Goal: Task Accomplishment & Management: Manage account settings

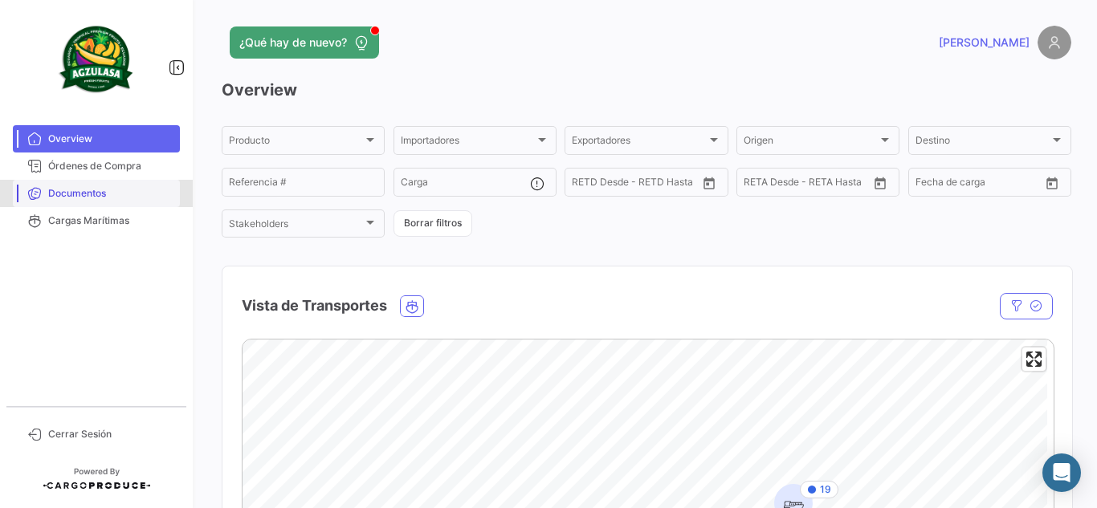
click at [68, 188] on span "Documentos" at bounding box center [110, 193] width 125 height 14
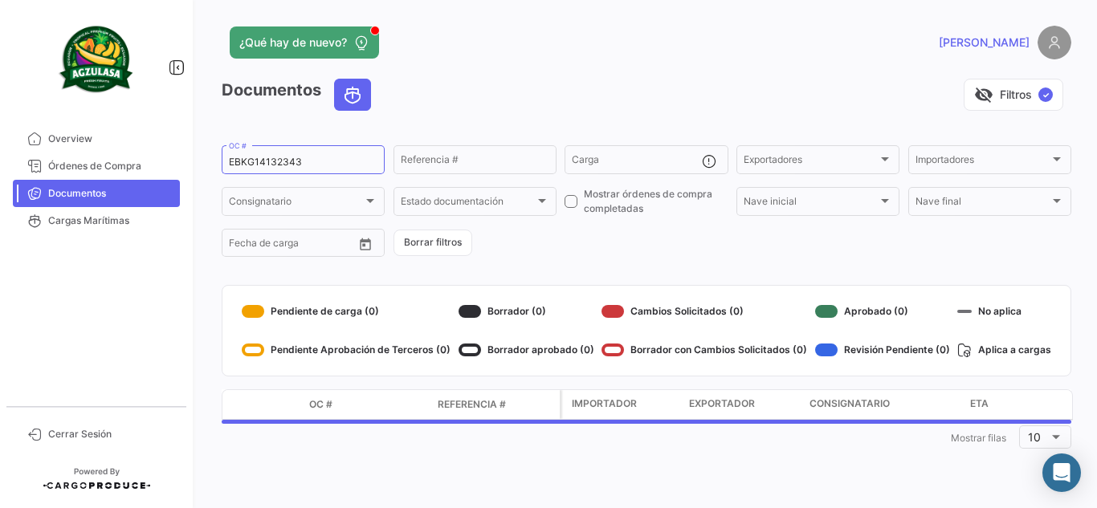
drag, startPoint x: 309, startPoint y: 161, endPoint x: 0, endPoint y: 180, distance: 309.9
click at [0, 180] on mat-sidenav-container "Overview Órdenes de Compra Documentos Cargas Marítimas Cerrar Sesión ¿Qué hay d…" at bounding box center [548, 254] width 1097 height 508
paste input "GQL0409898"
type input "GQL0409898"
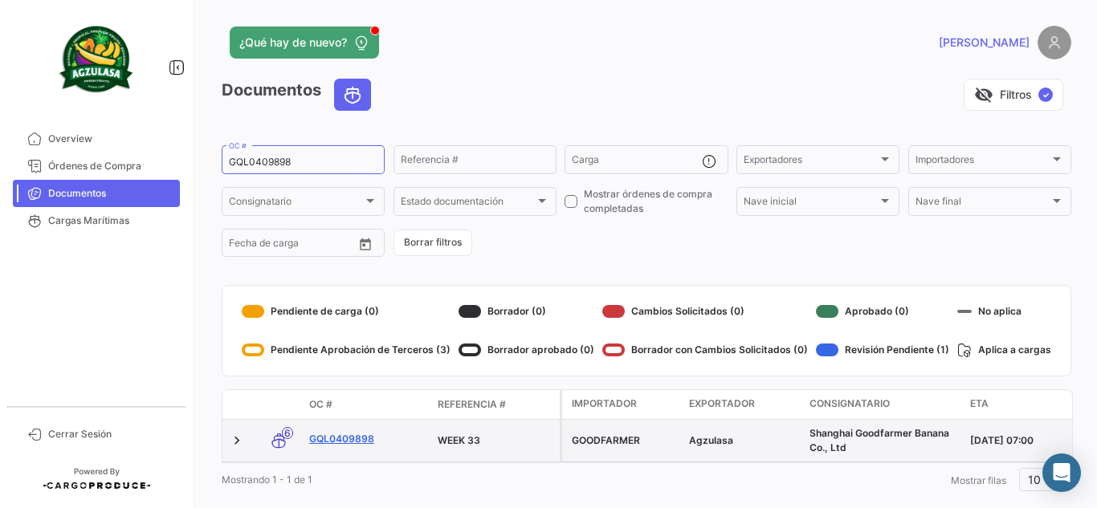
click at [359, 440] on link "GQL0409898" at bounding box center [367, 439] width 116 height 14
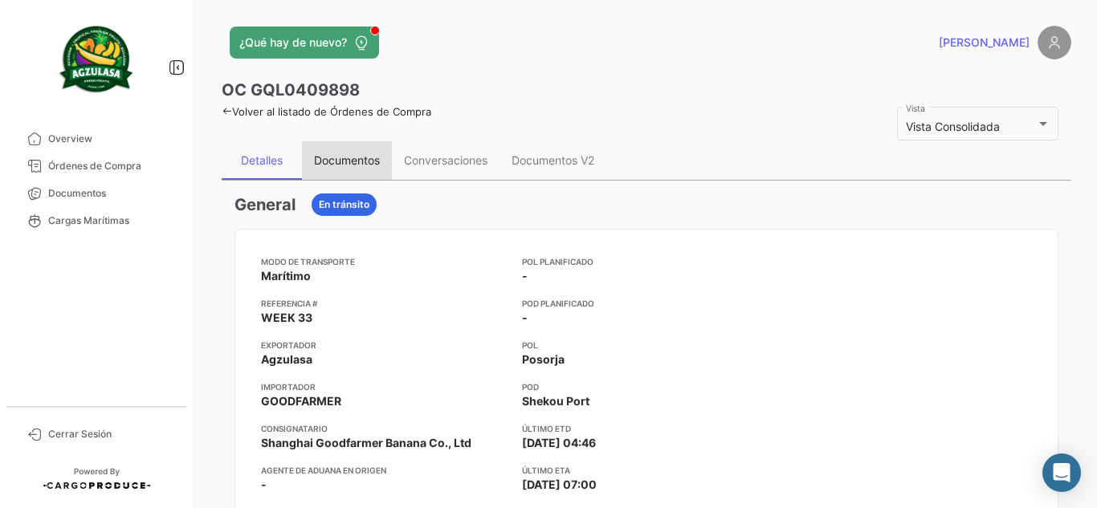
click at [353, 154] on div "Documentos" at bounding box center [347, 160] width 66 height 14
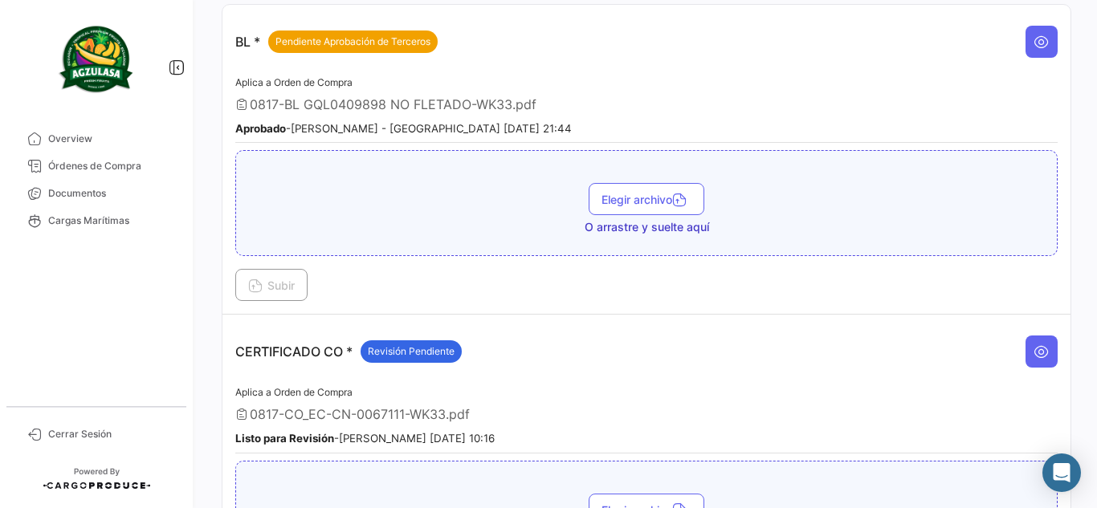
scroll to position [241, 0]
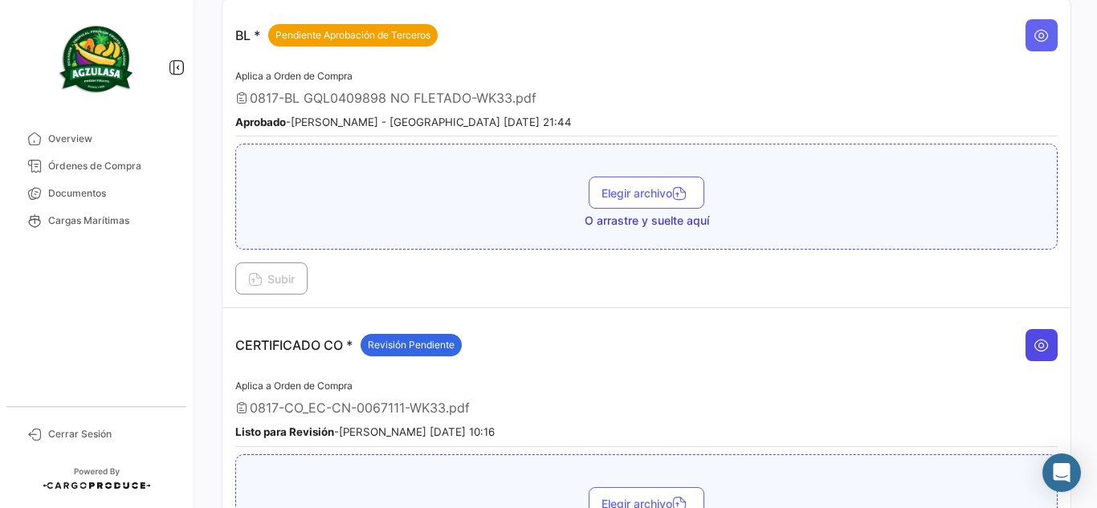
click at [1034, 346] on icon at bounding box center [1042, 345] width 16 height 16
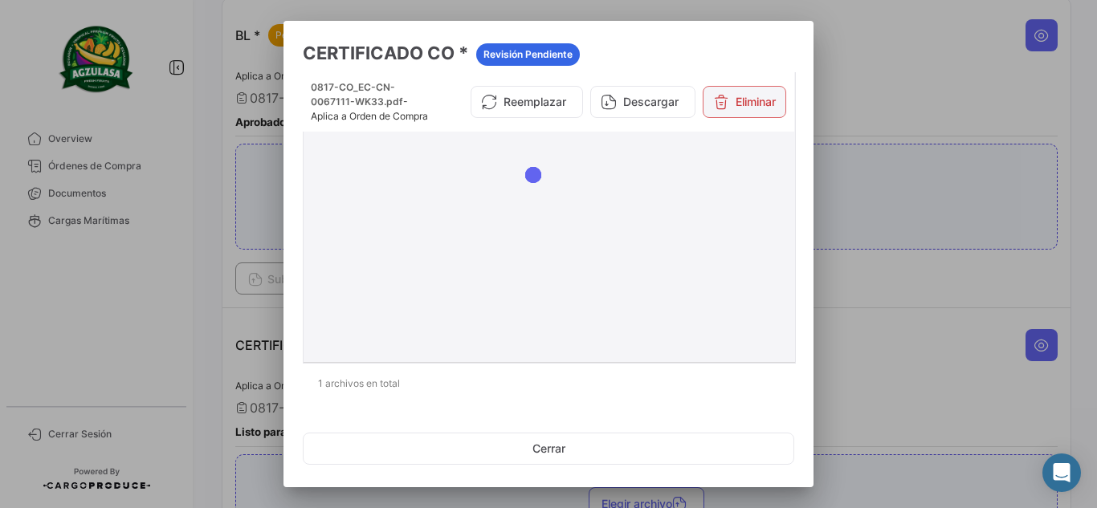
click at [724, 108] on button "Eliminar" at bounding box center [745, 102] width 84 height 32
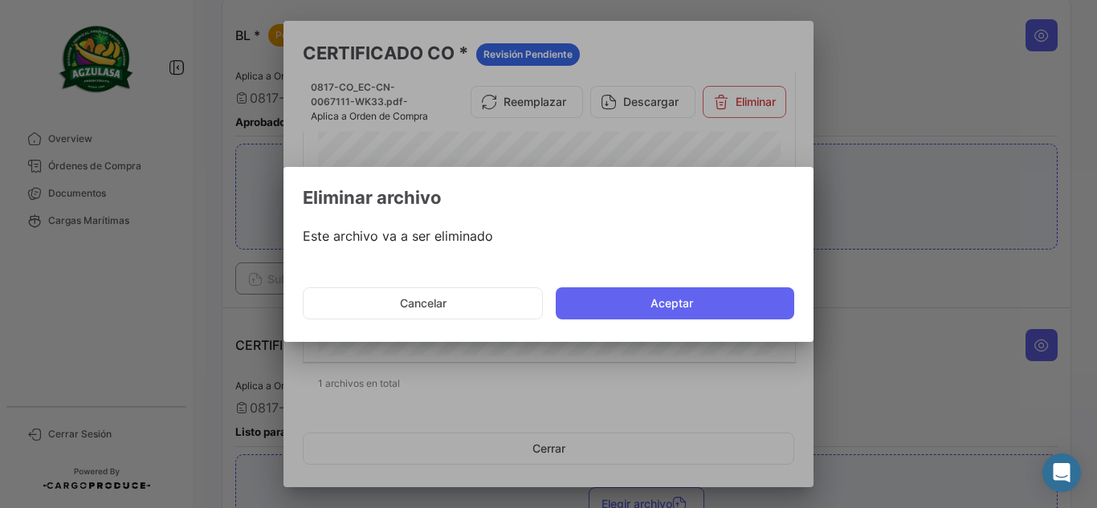
click at [692, 283] on mat-dialog-actions "Cancelar Aceptar" at bounding box center [549, 303] width 492 height 55
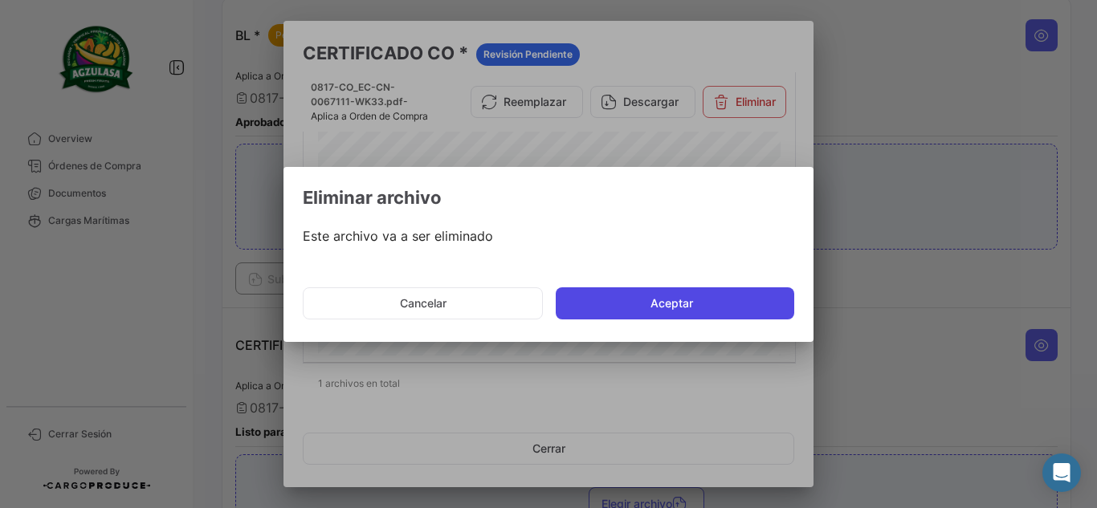
click at [690, 300] on button "Aceptar" at bounding box center [675, 304] width 239 height 32
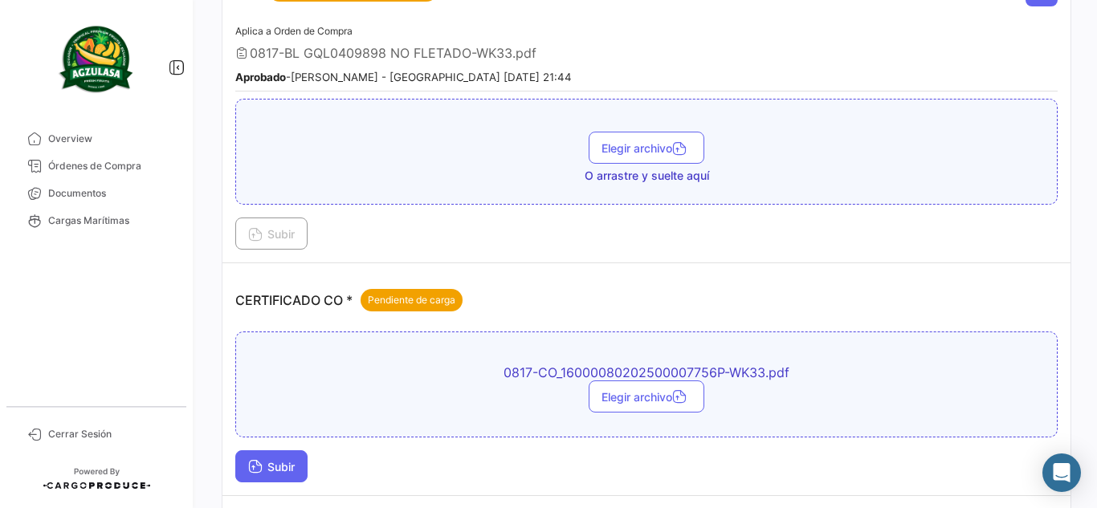
click at [290, 469] on span "Subir" at bounding box center [271, 467] width 47 height 14
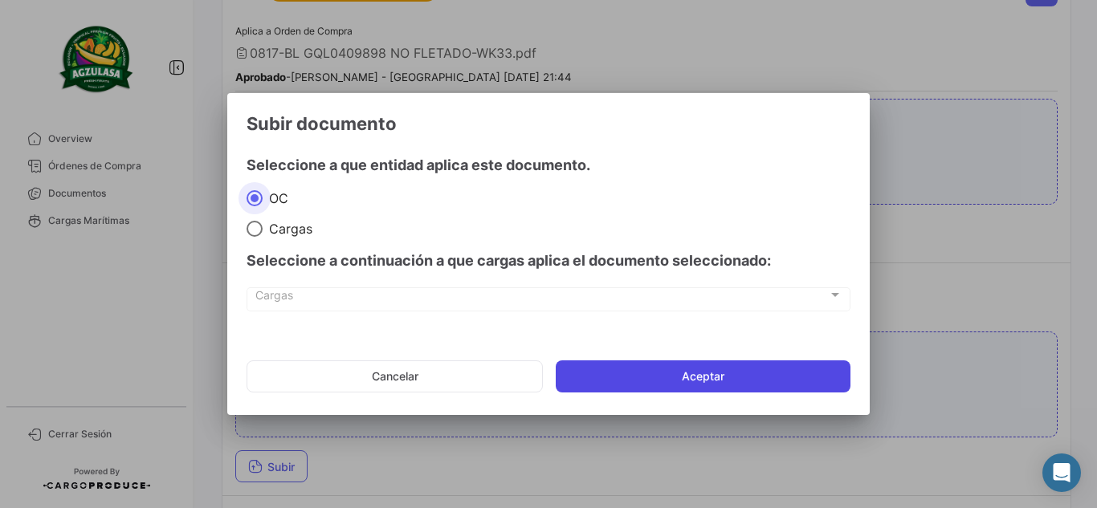
click at [629, 385] on button "Aceptar" at bounding box center [703, 377] width 295 height 32
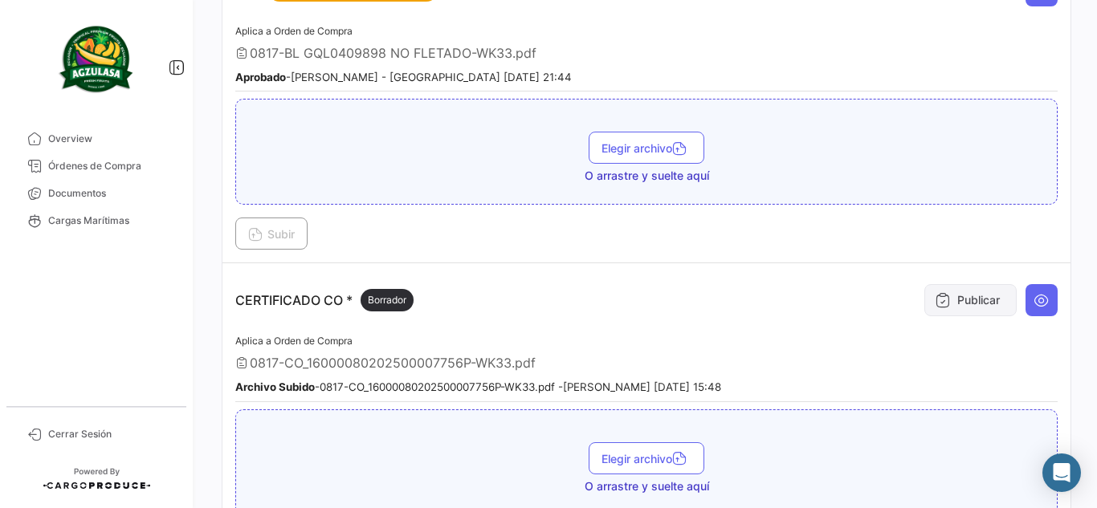
click at [966, 292] on button "Publicar" at bounding box center [971, 300] width 92 height 32
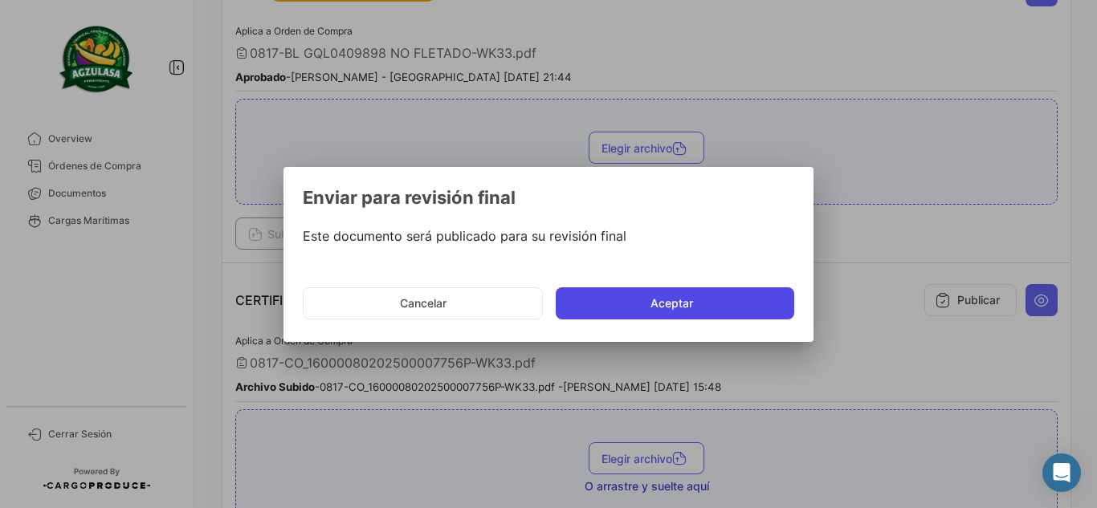
click at [632, 303] on button "Aceptar" at bounding box center [675, 304] width 239 height 32
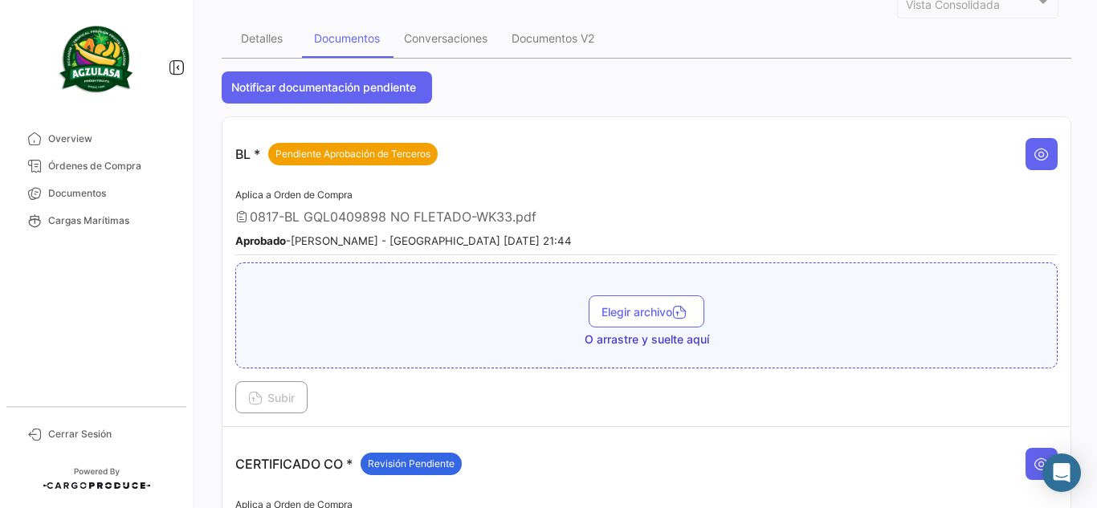
scroll to position [0, 0]
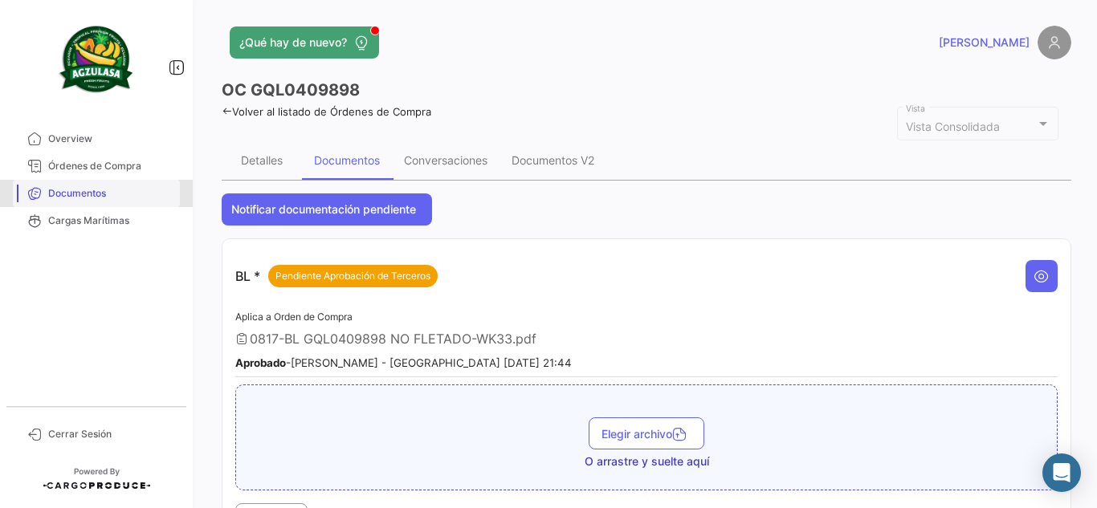
click at [113, 184] on link "Documentos" at bounding box center [96, 193] width 167 height 27
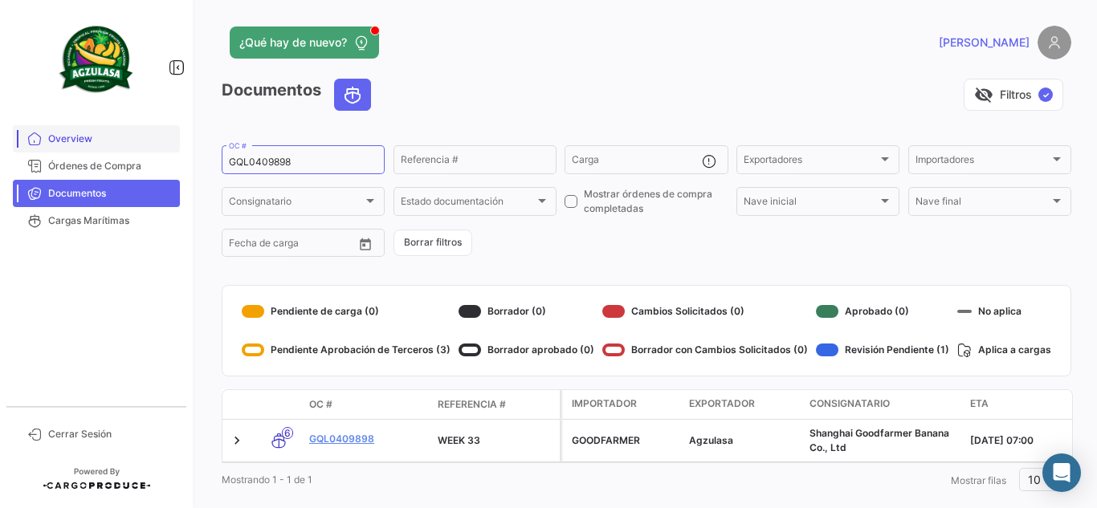
drag, startPoint x: 300, startPoint y: 153, endPoint x: 161, endPoint y: 152, distance: 139.8
click at [161, 152] on mat-sidenav-container "Overview Órdenes de Compra Documentos Cargas Marítimas Cerrar Sesión ¿Qué hay d…" at bounding box center [548, 254] width 1097 height 508
click at [308, 153] on div "GQL0409898 OC #" at bounding box center [303, 158] width 149 height 31
drag, startPoint x: 204, startPoint y: 145, endPoint x: 193, endPoint y: 145, distance: 11.2
click at [195, 145] on mat-sidenav-container "Overview Órdenes de Compra Documentos Cargas Marítimas Cerrar Sesión ¿Qué hay d…" at bounding box center [548, 254] width 1097 height 508
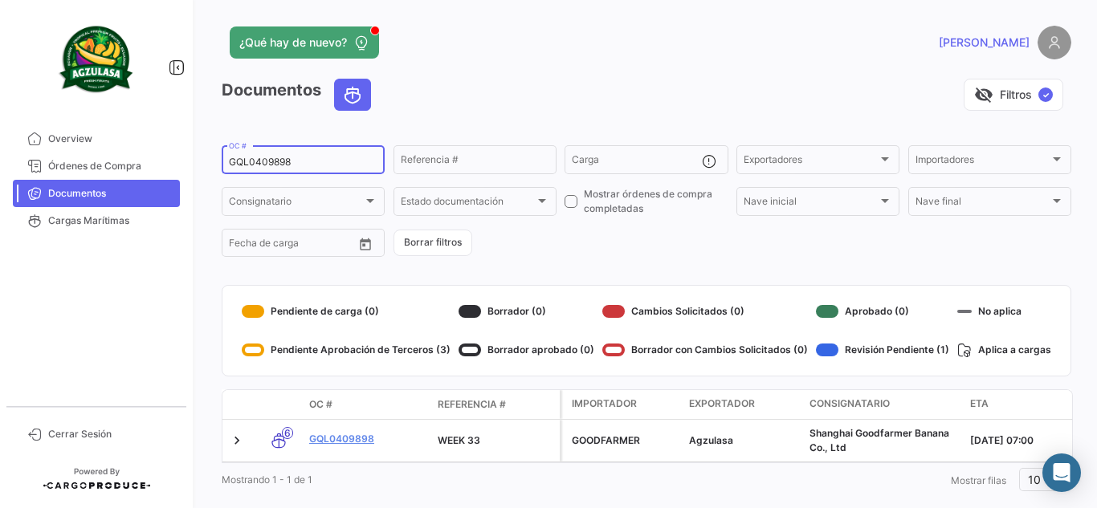
paste input "6430265030"
type input "6430265030"
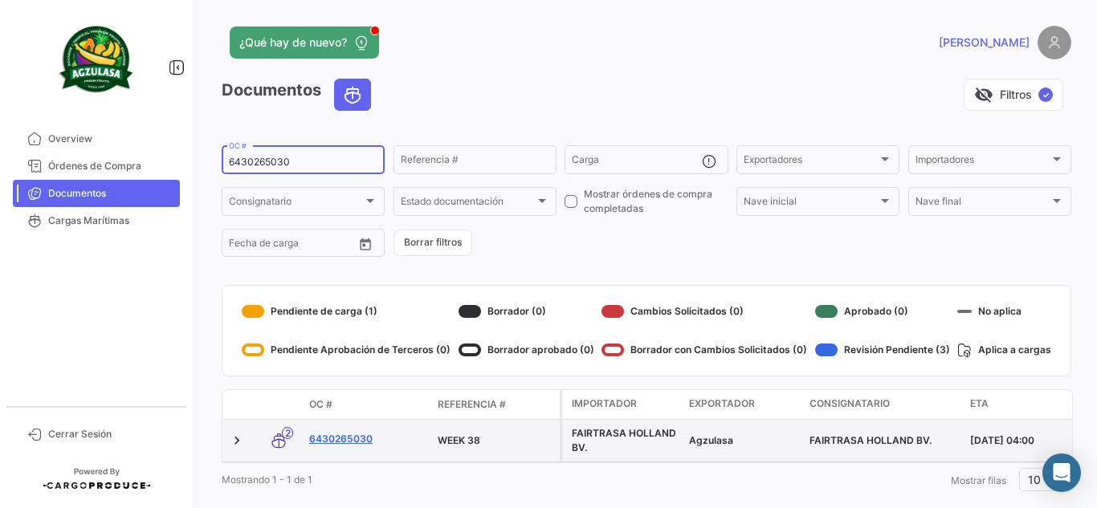
click at [353, 445] on link "6430265030" at bounding box center [367, 439] width 116 height 14
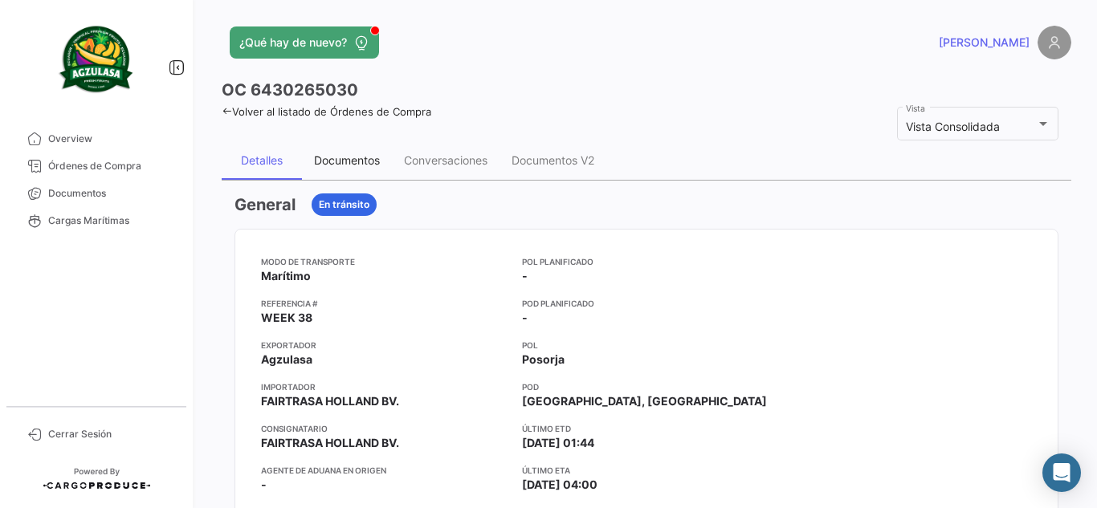
click at [344, 165] on div "Documentos" at bounding box center [347, 160] width 66 height 14
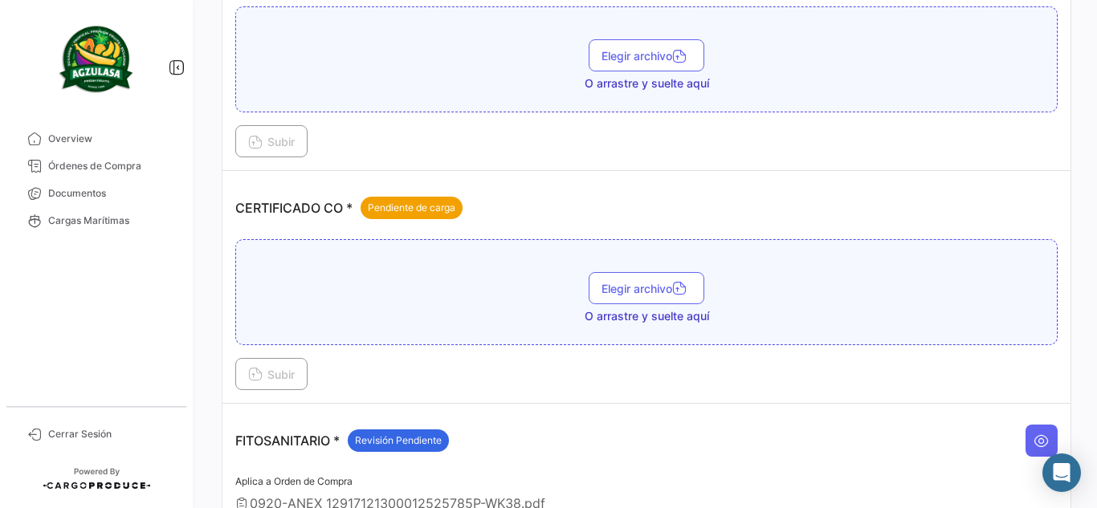
scroll to position [402, 0]
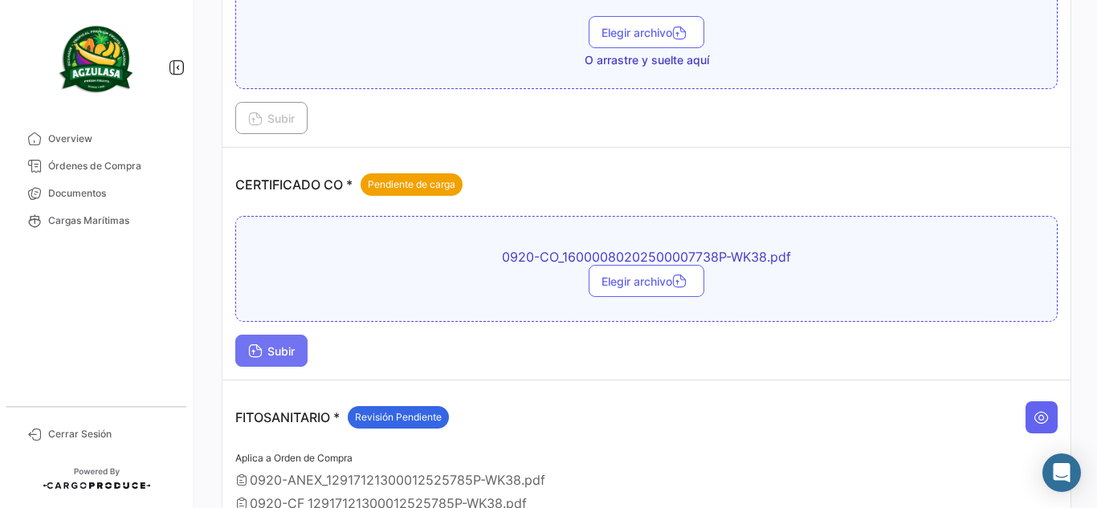
click at [281, 360] on button "Subir" at bounding box center [271, 351] width 72 height 32
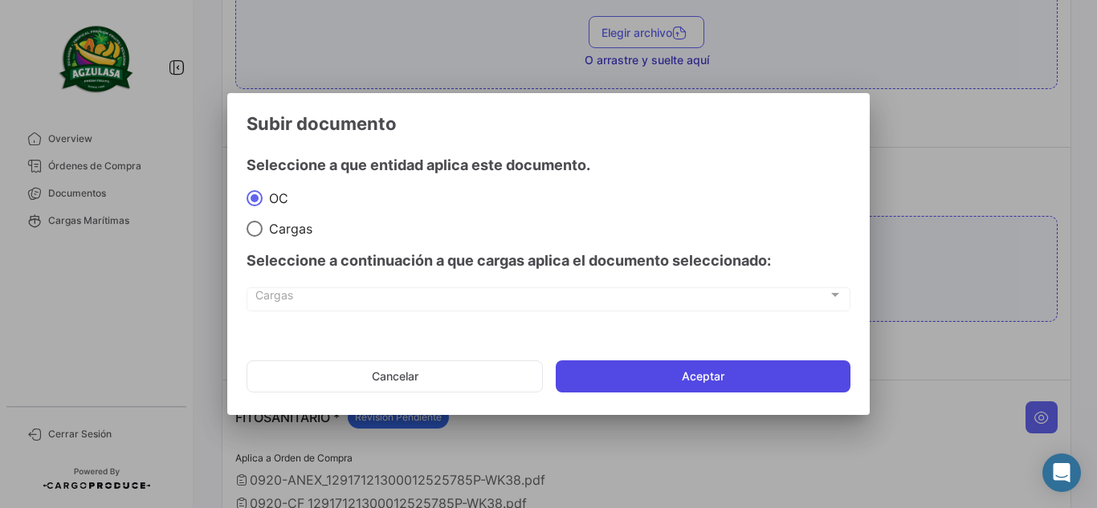
click at [652, 380] on button "Aceptar" at bounding box center [703, 377] width 295 height 32
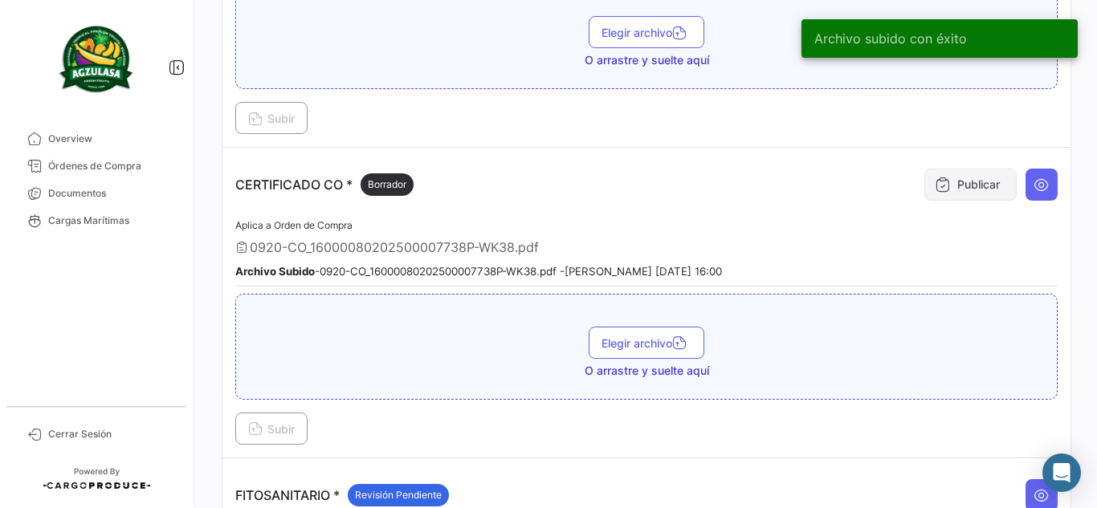
click at [949, 183] on button "Publicar" at bounding box center [971, 185] width 92 height 32
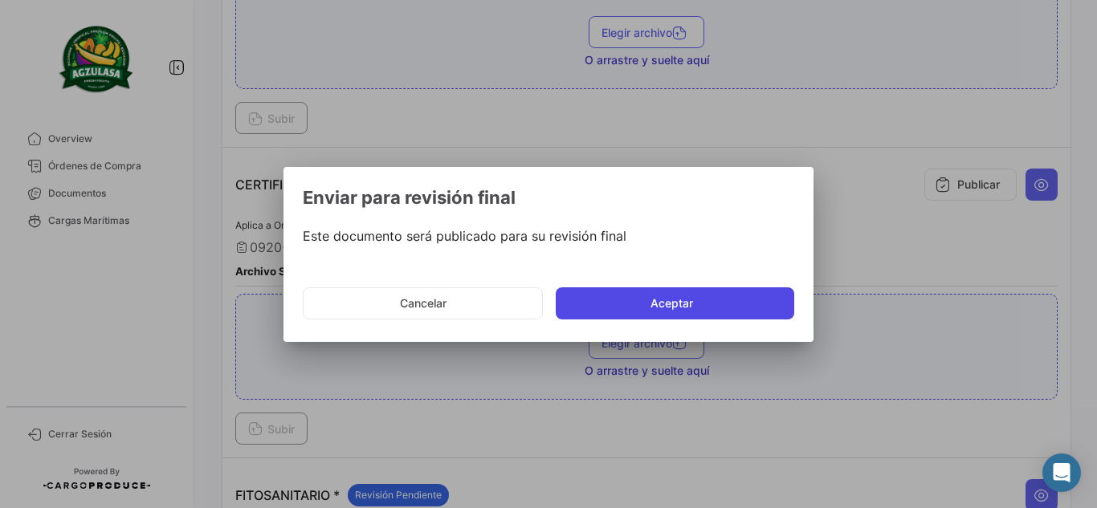
click at [684, 308] on button "Aceptar" at bounding box center [675, 304] width 239 height 32
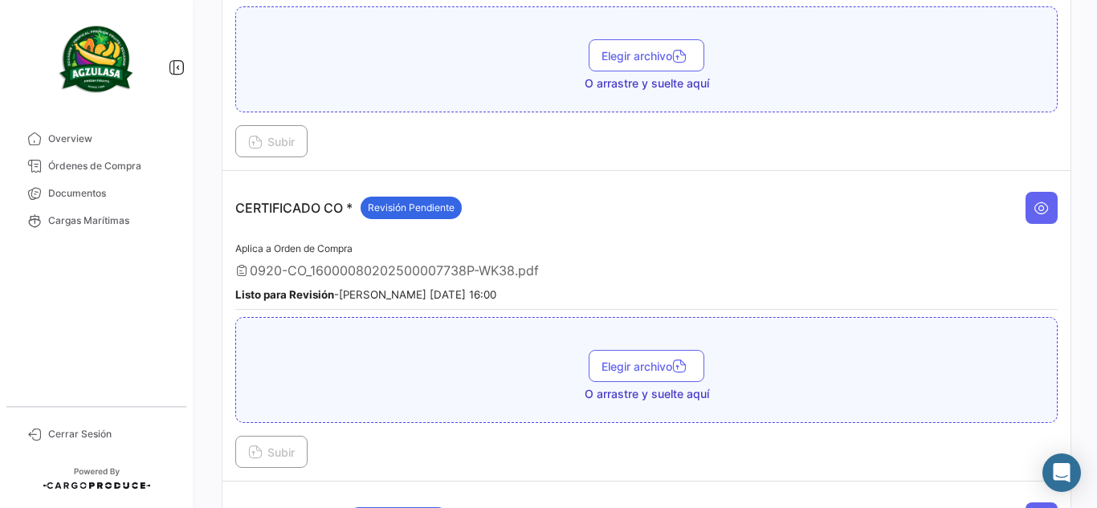
scroll to position [363, 0]
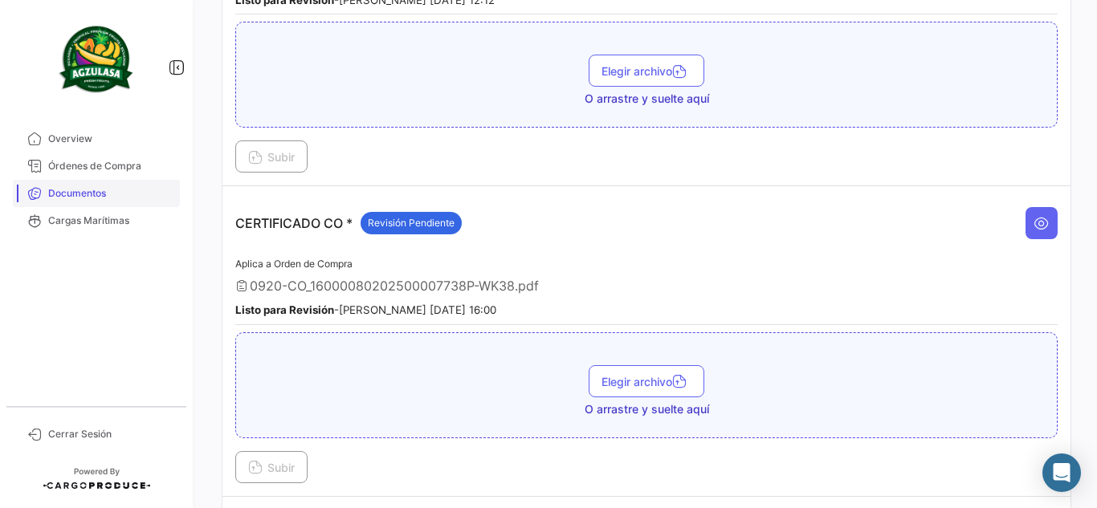
click at [75, 184] on link "Documentos" at bounding box center [96, 193] width 167 height 27
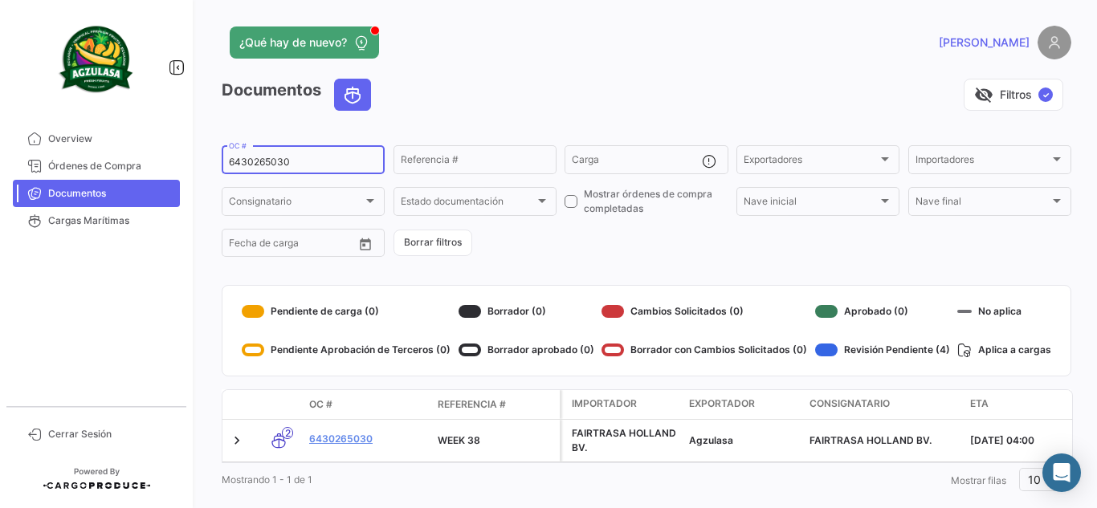
drag, startPoint x: 329, startPoint y: 163, endPoint x: 0, endPoint y: 118, distance: 331.6
click at [0, 120] on mat-sidenav-container "Overview Órdenes de Compra Documentos Cargas Marítimas Cerrar Sesión ¿Qué hay d…" at bounding box center [548, 254] width 1097 height 508
paste input "UNIECGYE2537001"
type input "UNIECGYE25370010"
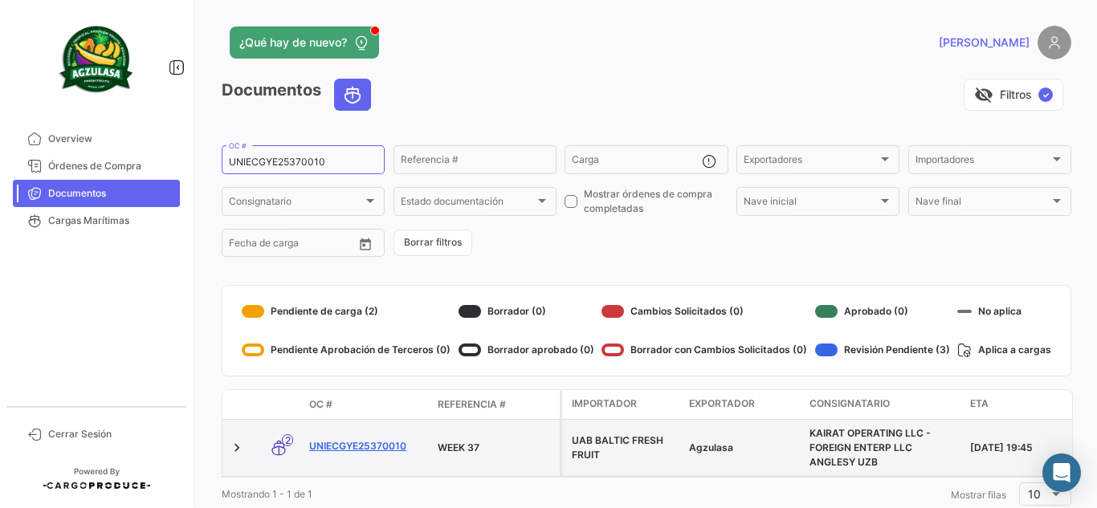
click at [348, 446] on link "UNIECGYE25370010" at bounding box center [367, 446] width 116 height 14
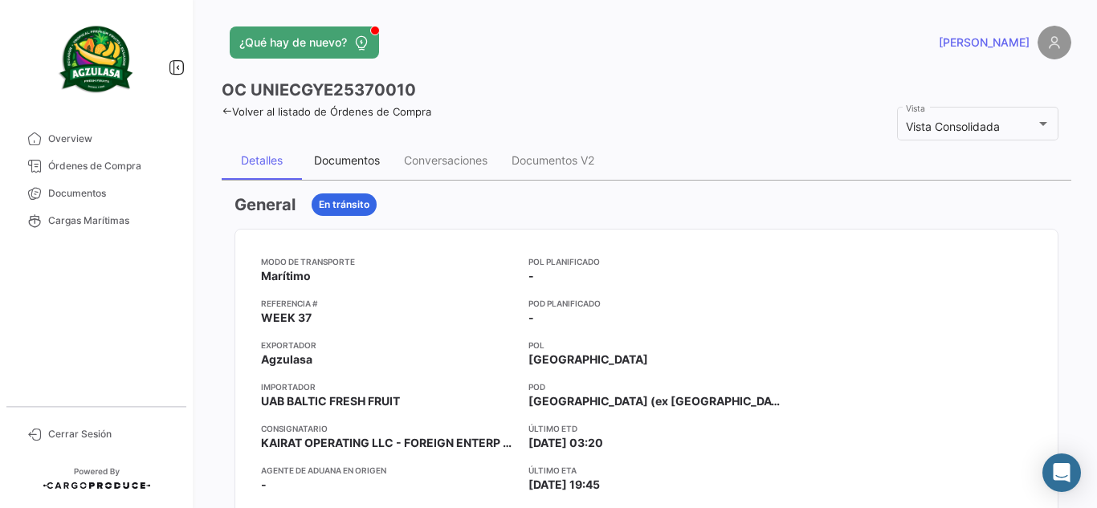
click at [367, 174] on div "Documentos" at bounding box center [347, 160] width 90 height 39
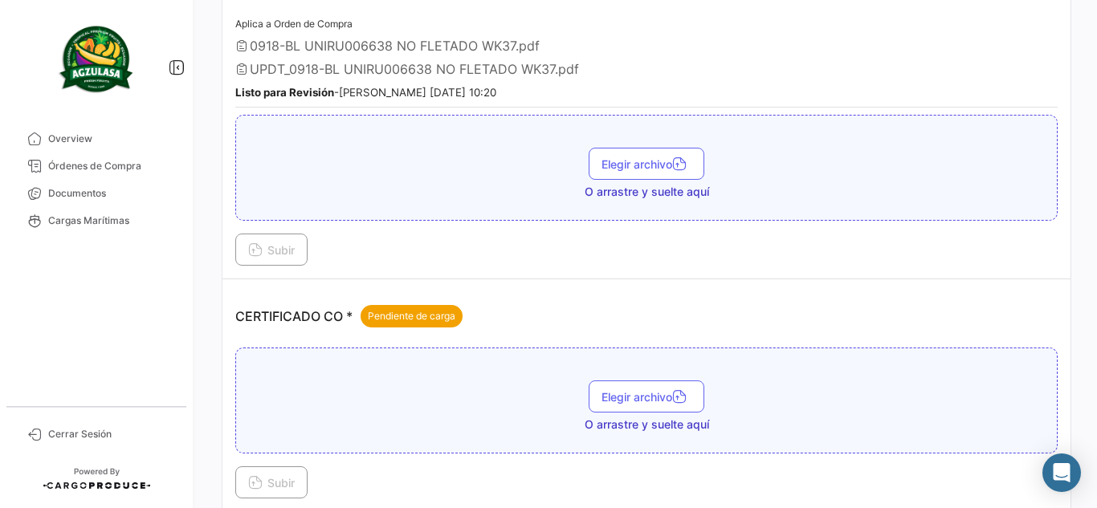
scroll to position [321, 0]
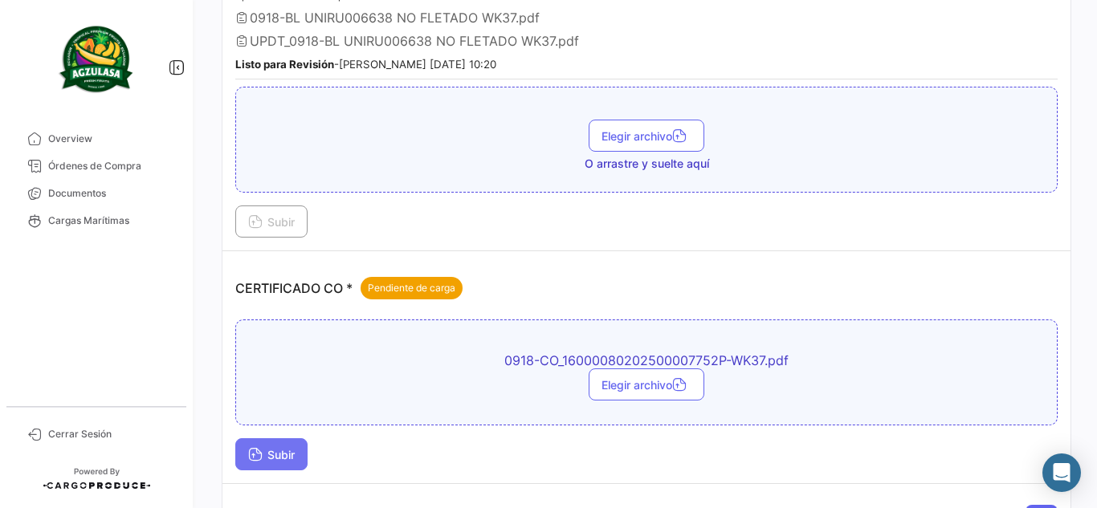
click at [267, 471] on button "Subir" at bounding box center [271, 455] width 72 height 32
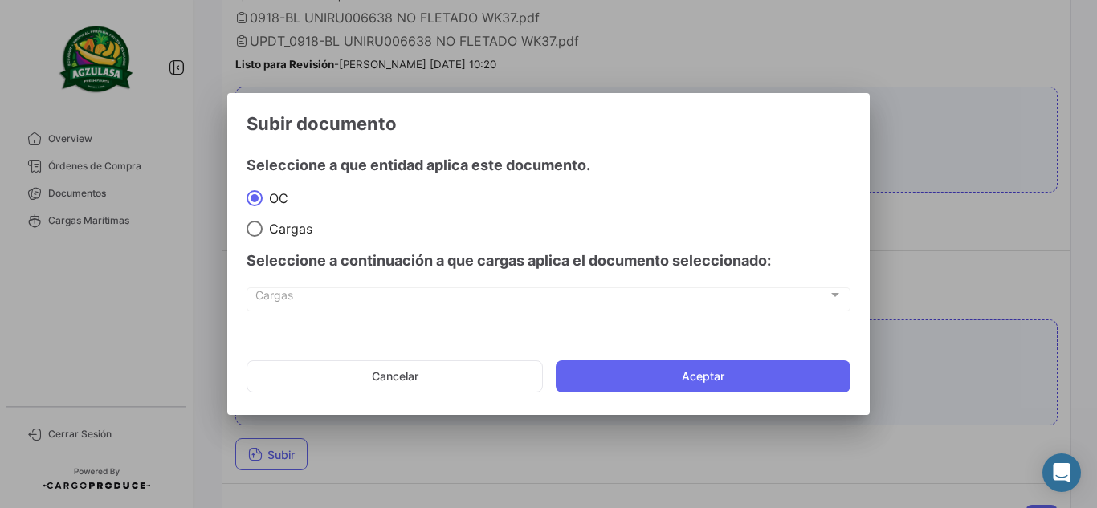
click at [266, 460] on div at bounding box center [548, 254] width 1097 height 508
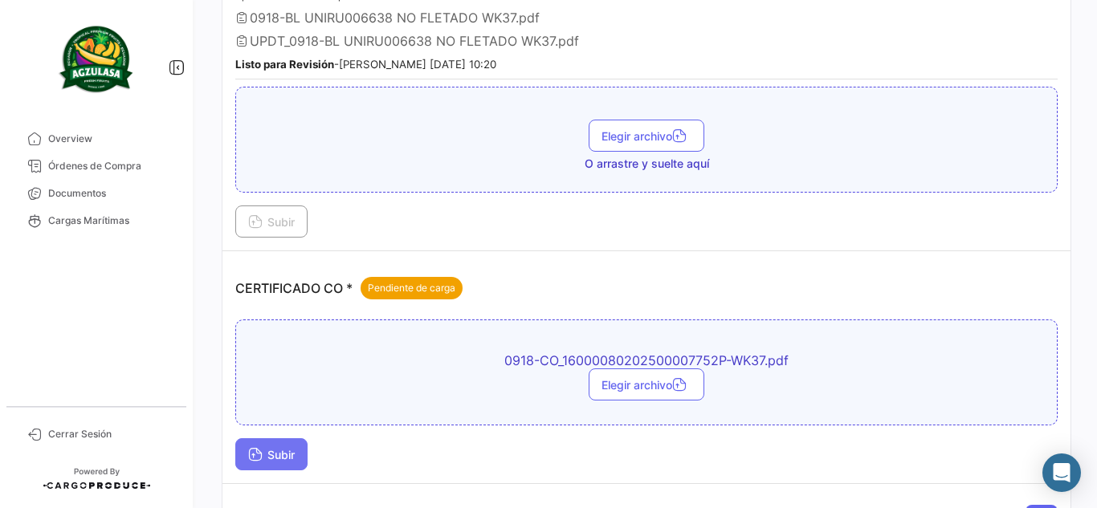
click at [275, 449] on span "Subir" at bounding box center [271, 455] width 47 height 14
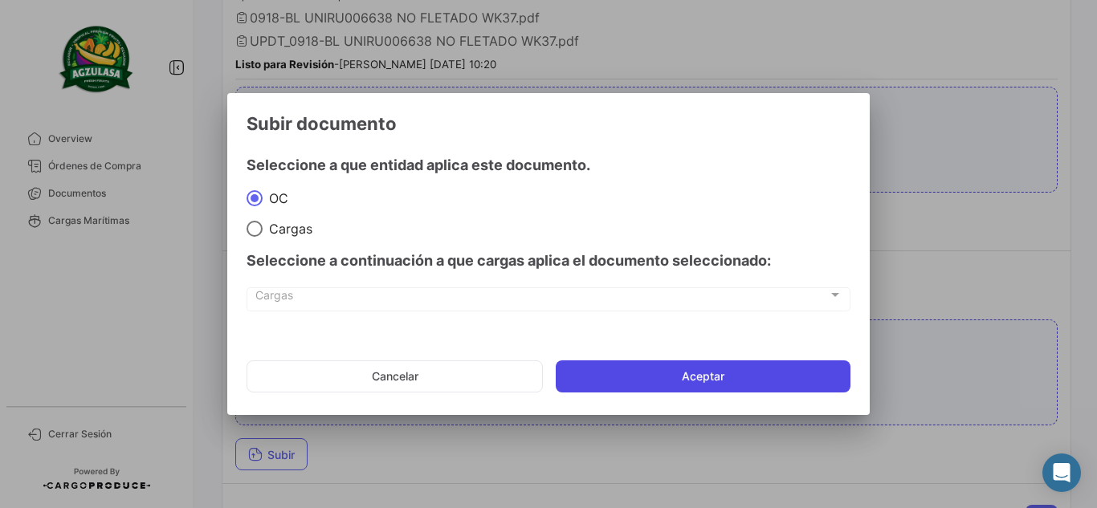
click at [712, 374] on button "Aceptar" at bounding box center [703, 377] width 295 height 32
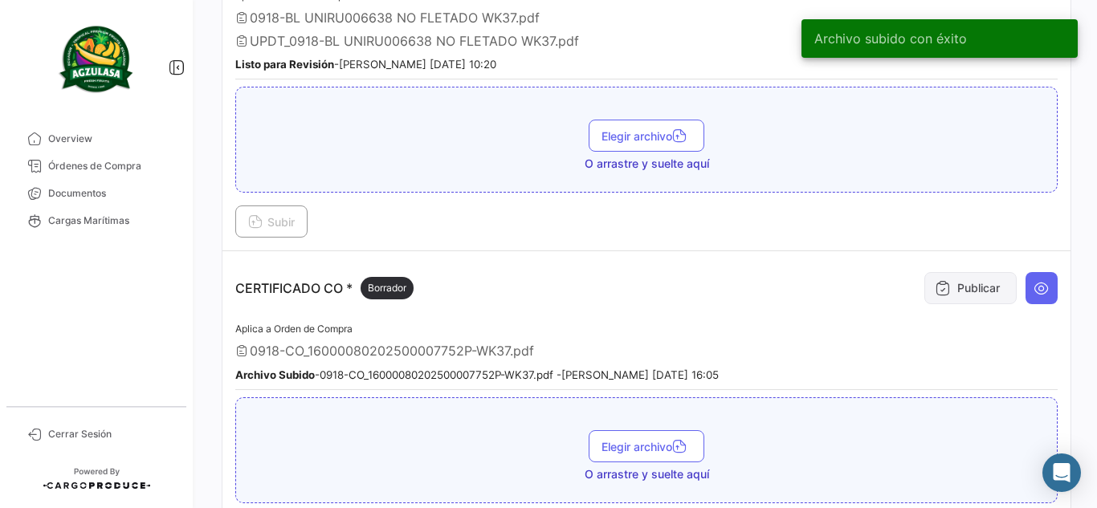
click at [958, 296] on button "Publicar" at bounding box center [971, 288] width 92 height 32
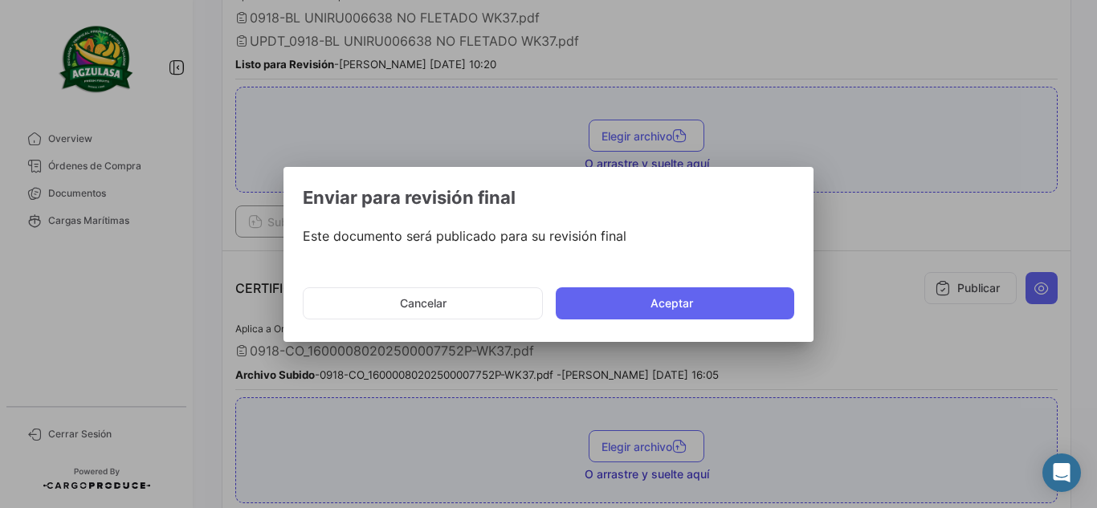
click at [661, 337] on mat-dialog-container "Enviar para revisión final Este documento será publicado para su revisión final…" at bounding box center [549, 254] width 530 height 175
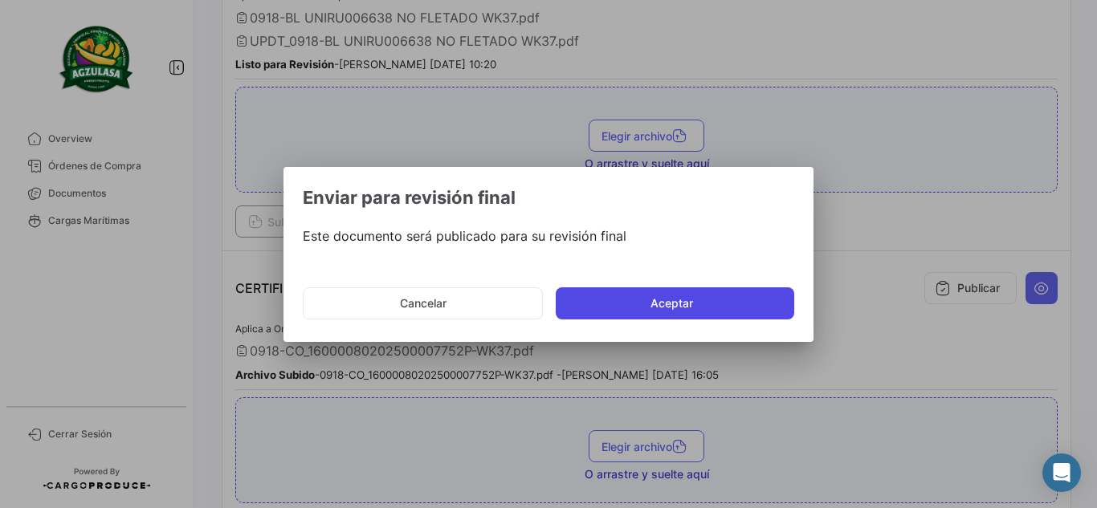
click at [660, 305] on button "Aceptar" at bounding box center [675, 304] width 239 height 32
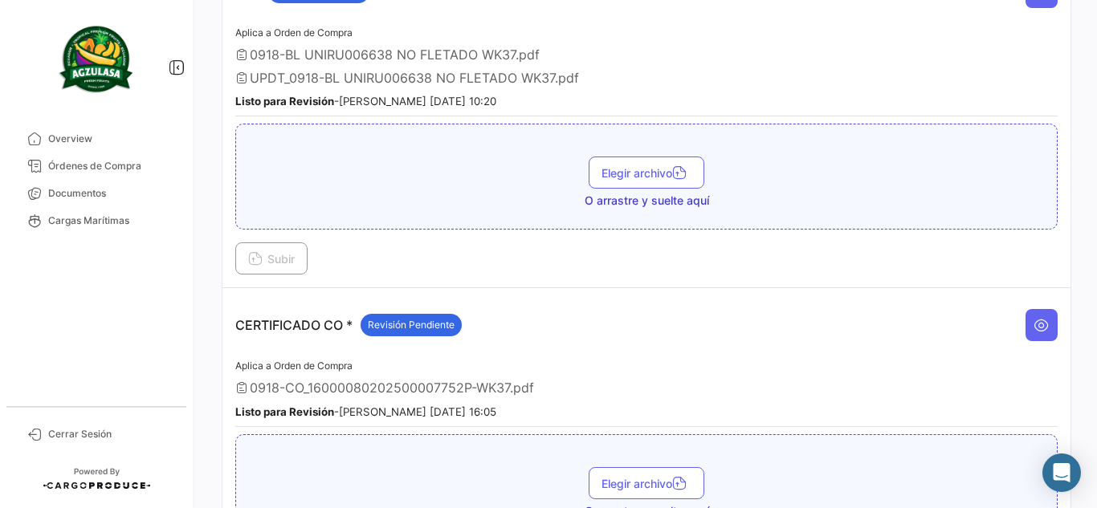
scroll to position [161, 0]
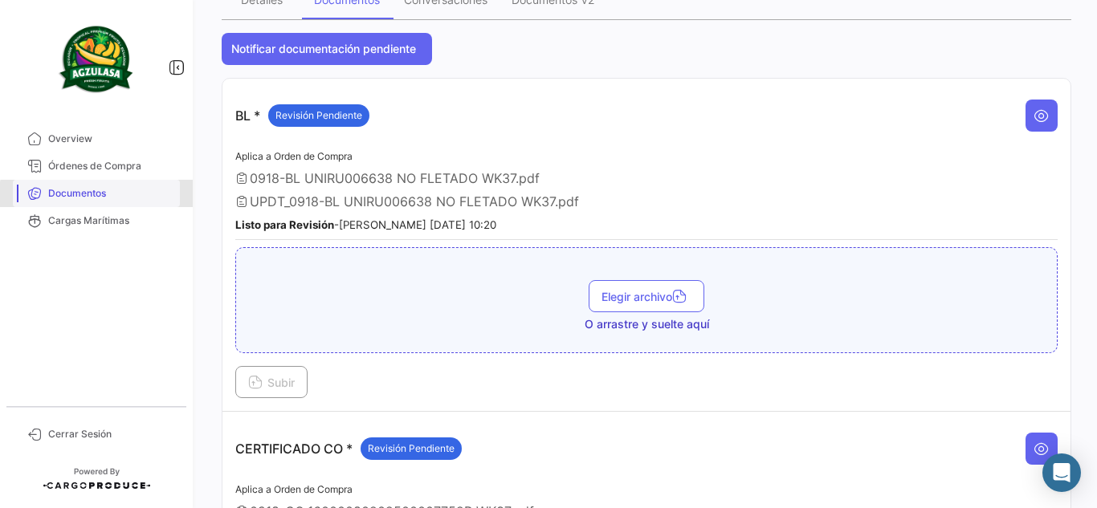
click at [115, 196] on span "Documentos" at bounding box center [110, 193] width 125 height 14
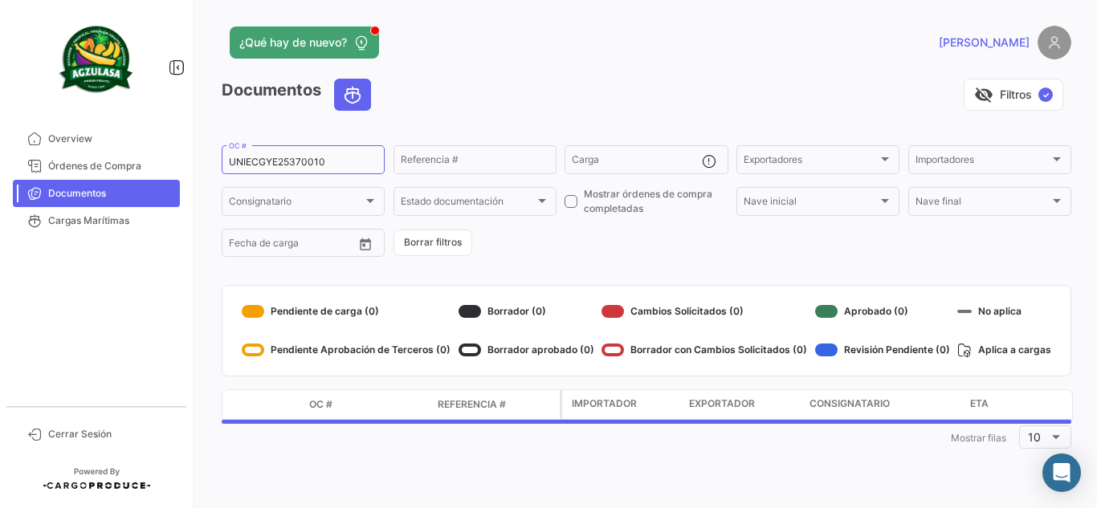
drag, startPoint x: 178, startPoint y: 136, endPoint x: 6, endPoint y: 139, distance: 172.7
click at [4, 140] on mat-sidenav-container "Overview Órdenes de Compra Documentos Cargas Marítimas Cerrar Sesión ¿Qué hay d…" at bounding box center [548, 254] width 1097 height 508
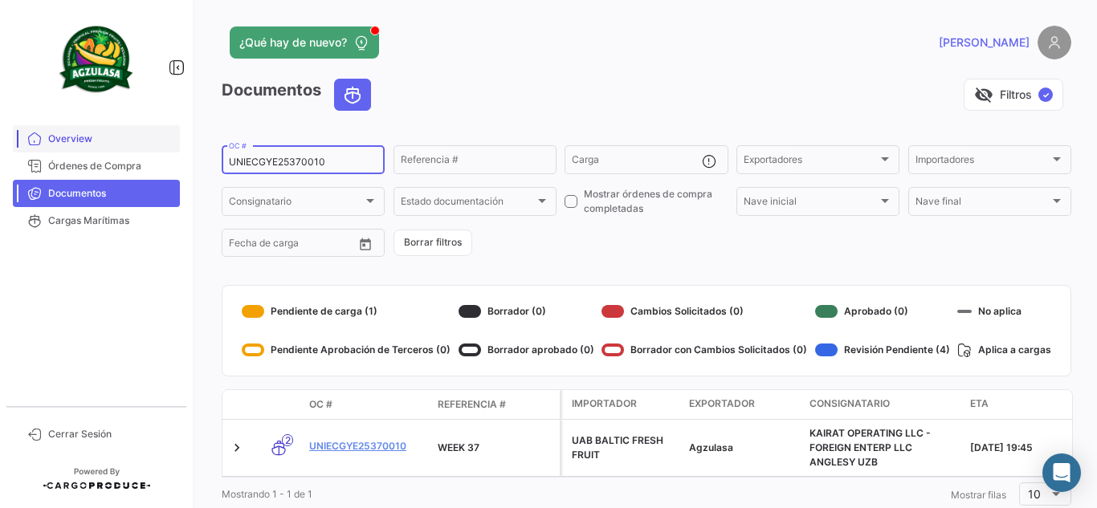
paste input "60105"
type input "UNIECGYE25360105"
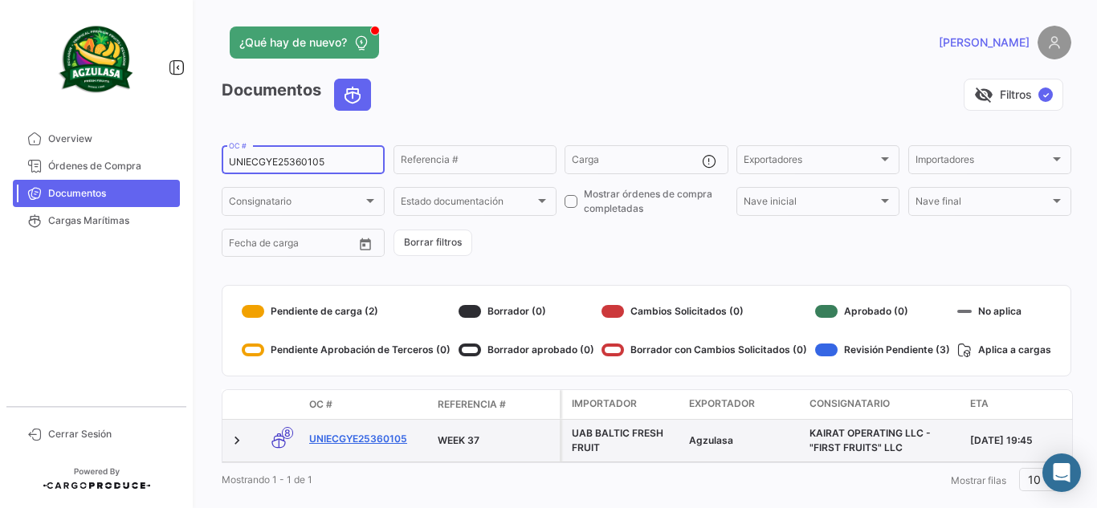
click at [374, 440] on link "UNIECGYE25360105" at bounding box center [367, 439] width 116 height 14
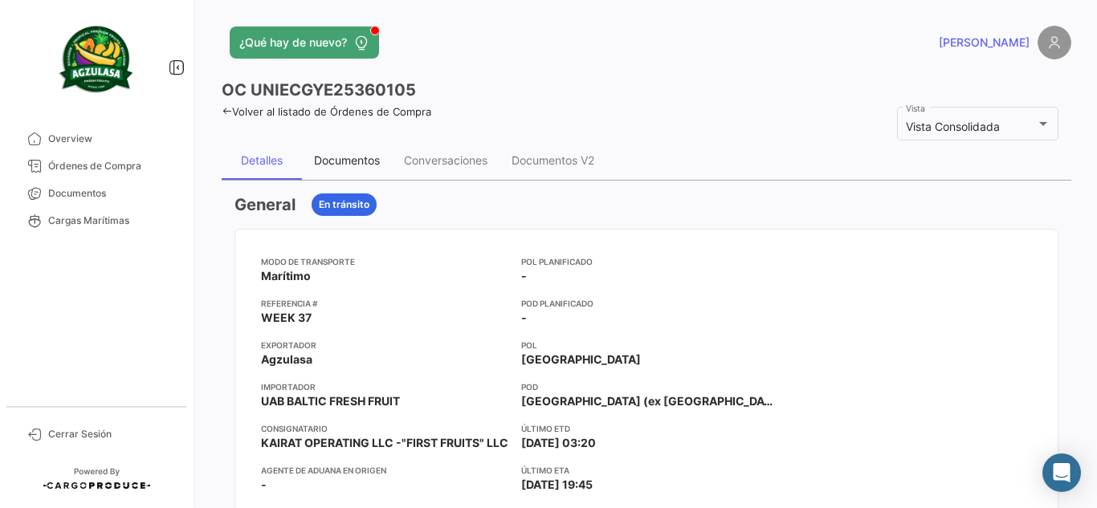
click at [357, 171] on div "Documentos" at bounding box center [347, 160] width 90 height 39
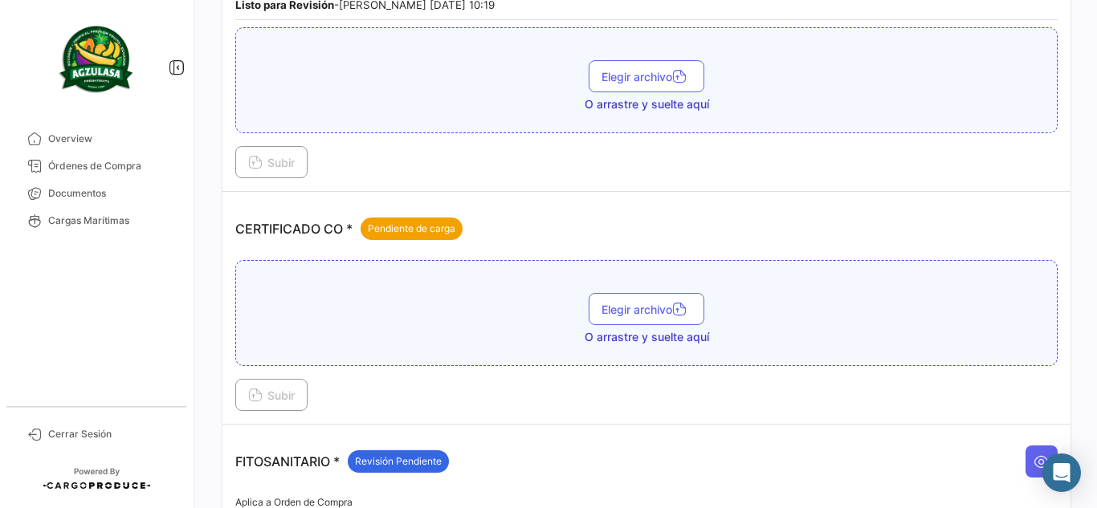
scroll to position [402, 0]
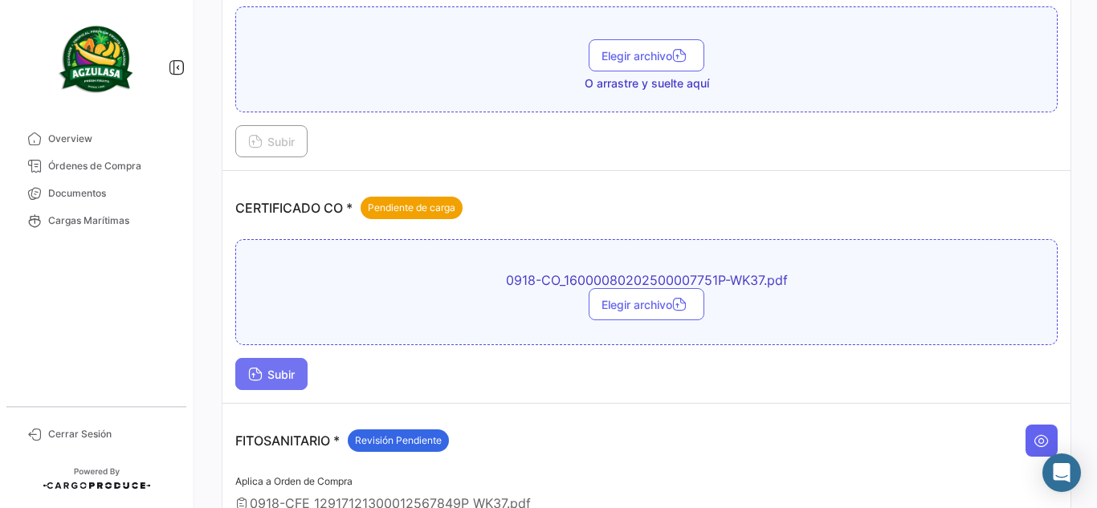
click at [295, 379] on span "Subir" at bounding box center [271, 375] width 47 height 14
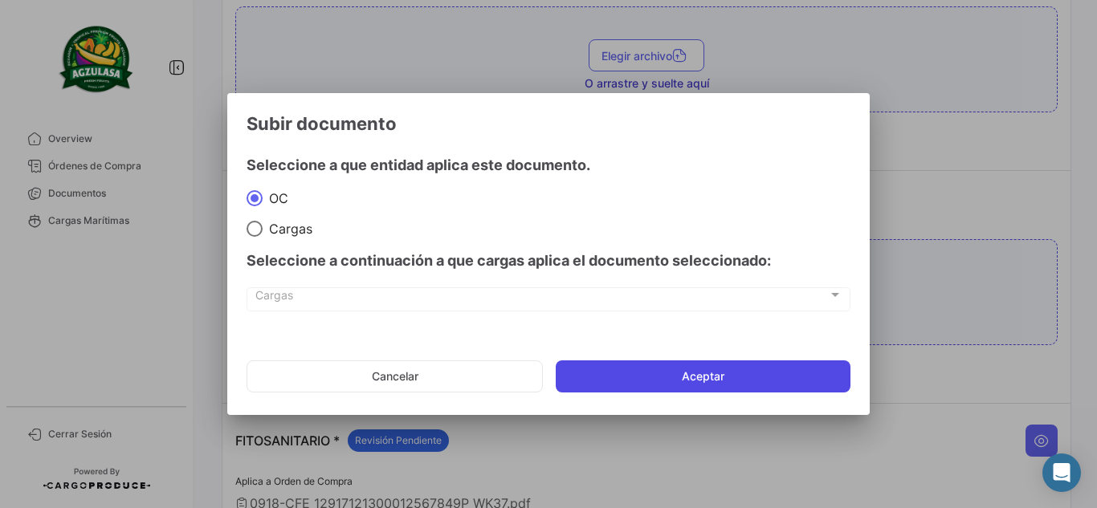
click at [698, 374] on button "Aceptar" at bounding box center [703, 377] width 295 height 32
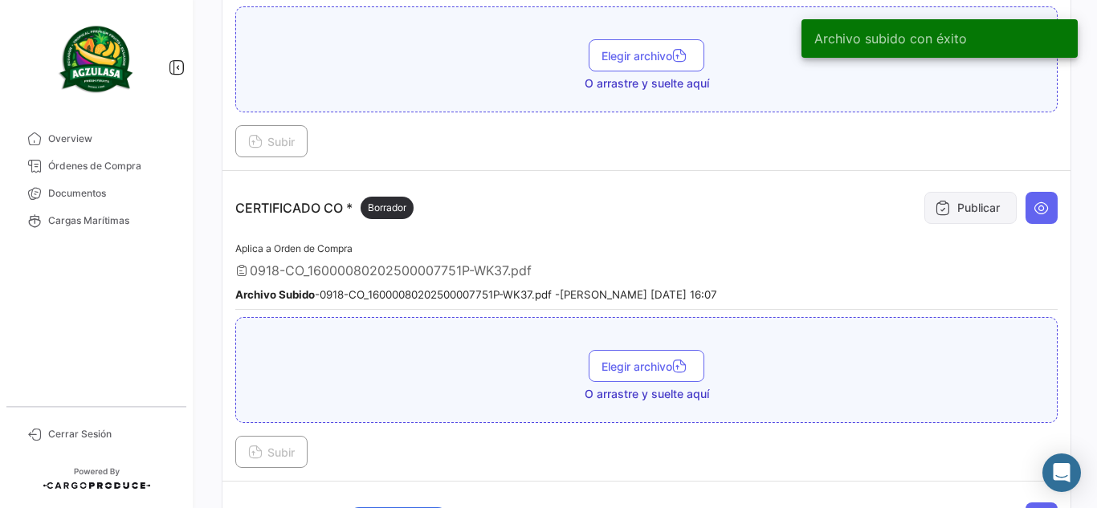
click at [986, 202] on button "Publicar" at bounding box center [971, 208] width 92 height 32
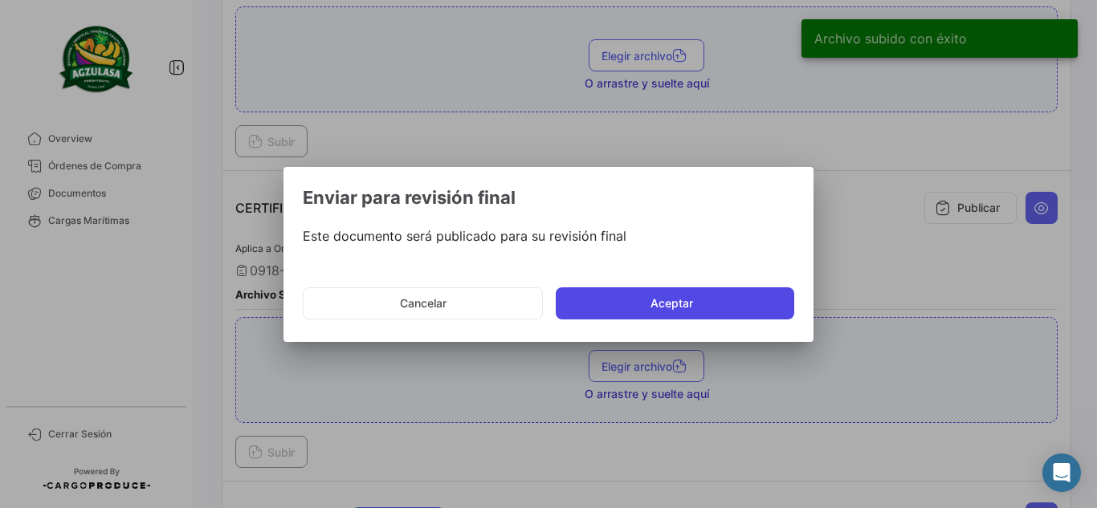
click at [720, 299] on button "Aceptar" at bounding box center [675, 304] width 239 height 32
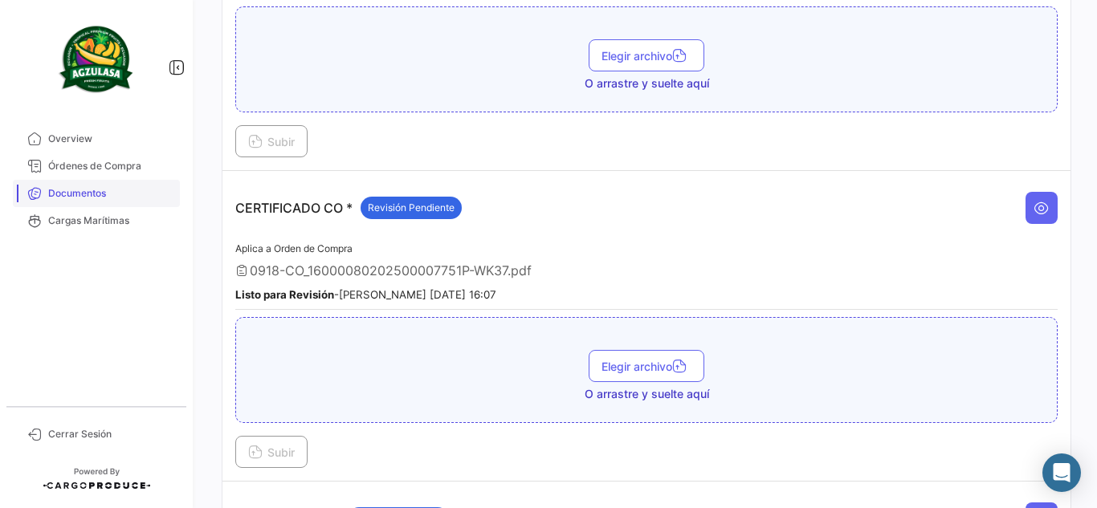
click at [58, 194] on span "Documentos" at bounding box center [110, 193] width 125 height 14
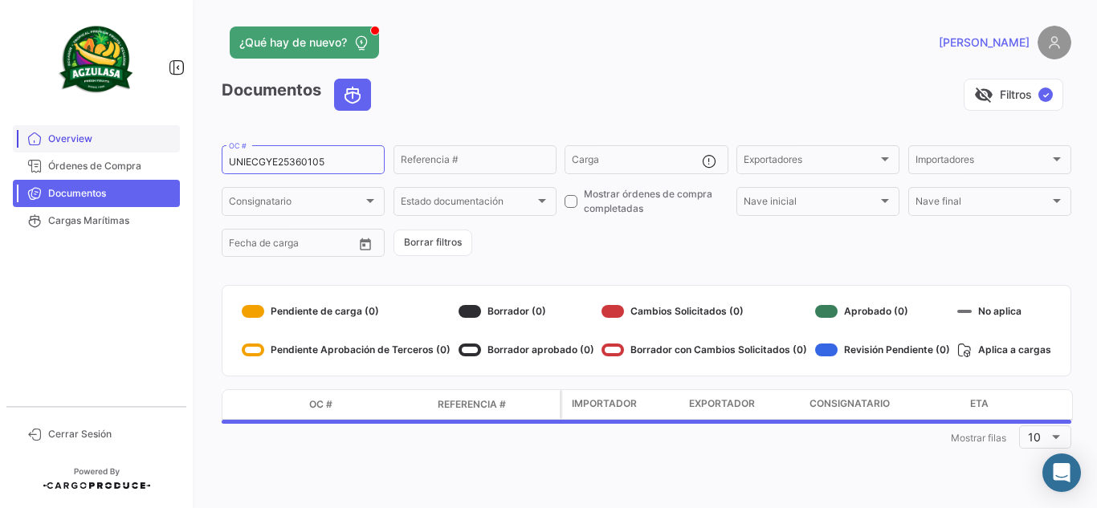
drag, startPoint x: 80, startPoint y: 151, endPoint x: 19, endPoint y: 142, distance: 61.7
click at [46, 147] on mat-sidenav-container "Overview Órdenes de Compra Documentos Cargas Marítimas Cerrar Sesión ¿Qué hay d…" at bounding box center [548, 254] width 1097 height 508
paste input "PBO2536008"
type input "UNIECPBO25360085"
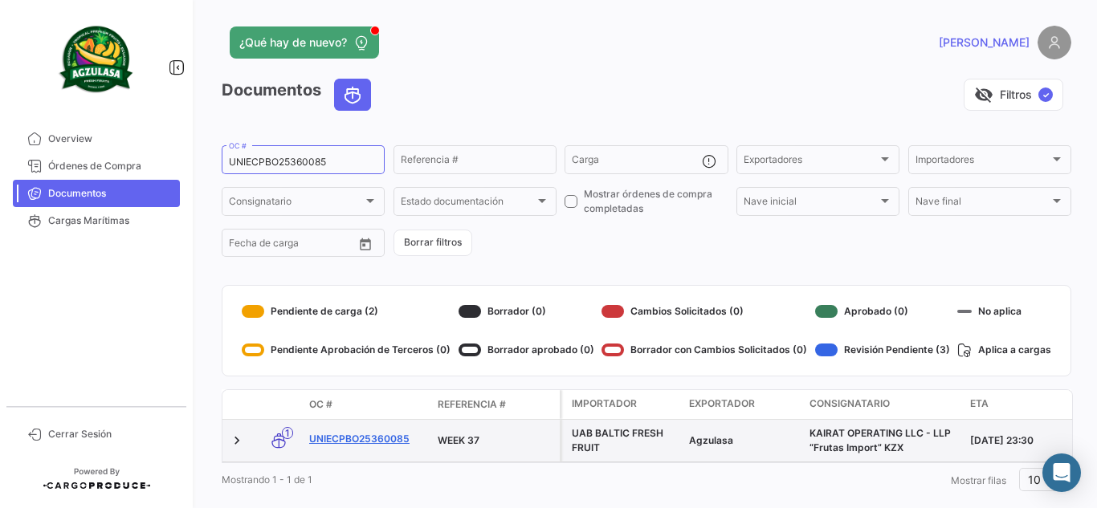
click at [390, 436] on link "UNIECPBO25360085" at bounding box center [367, 439] width 116 height 14
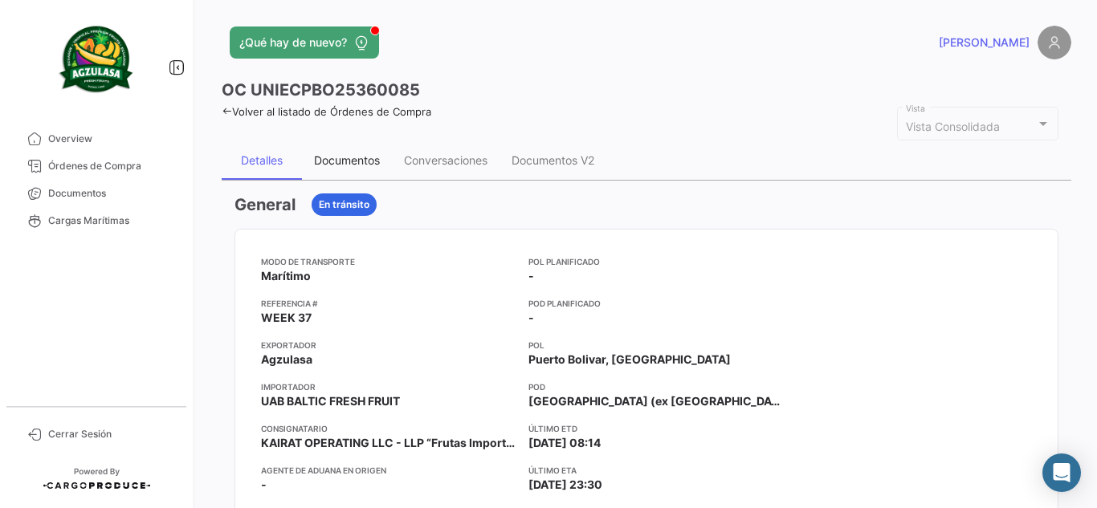
click at [366, 159] on div "Documentos" at bounding box center [347, 160] width 66 height 14
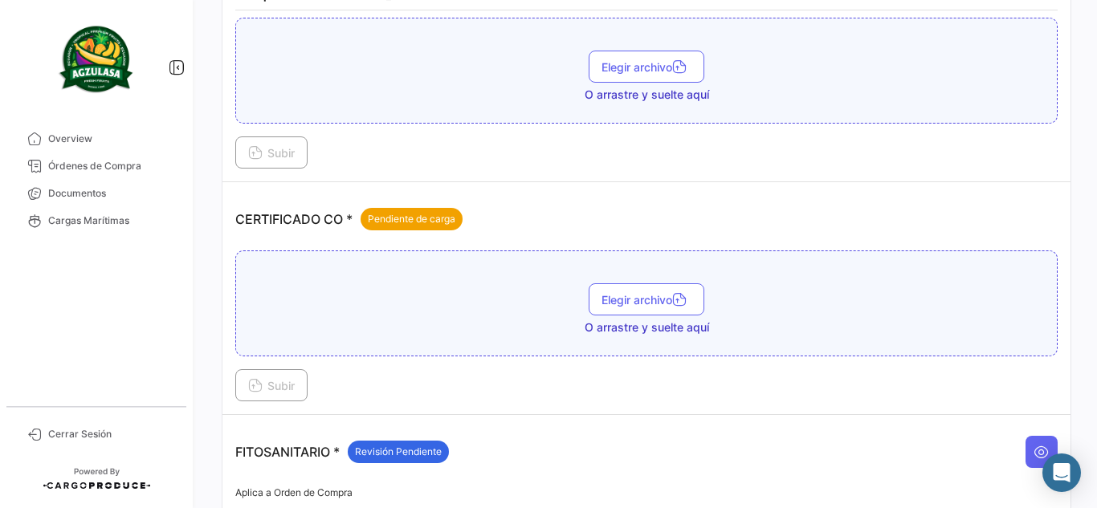
scroll to position [402, 0]
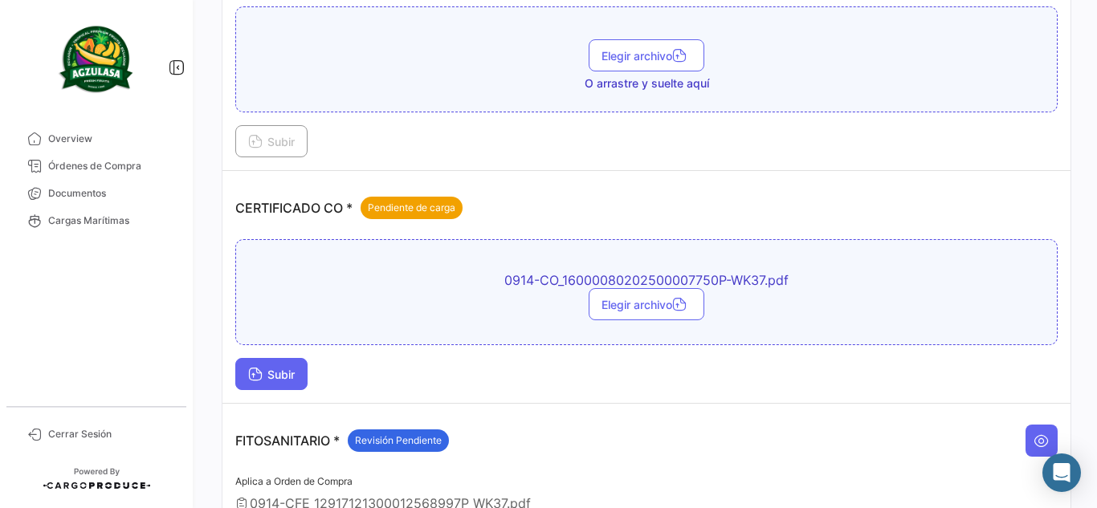
click at [267, 380] on span "Subir" at bounding box center [271, 375] width 47 height 14
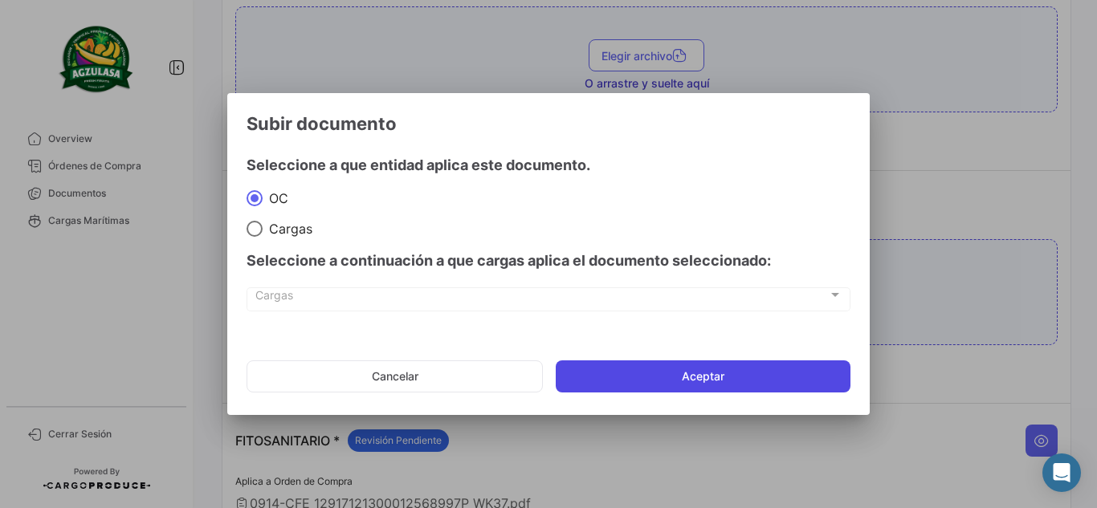
click at [678, 371] on button "Aceptar" at bounding box center [703, 377] width 295 height 32
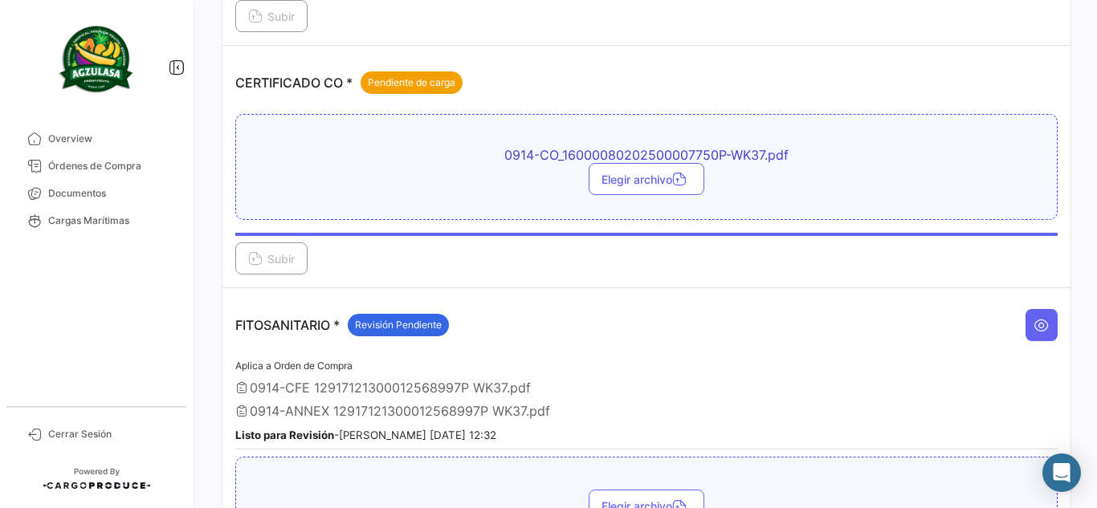
scroll to position [482, 0]
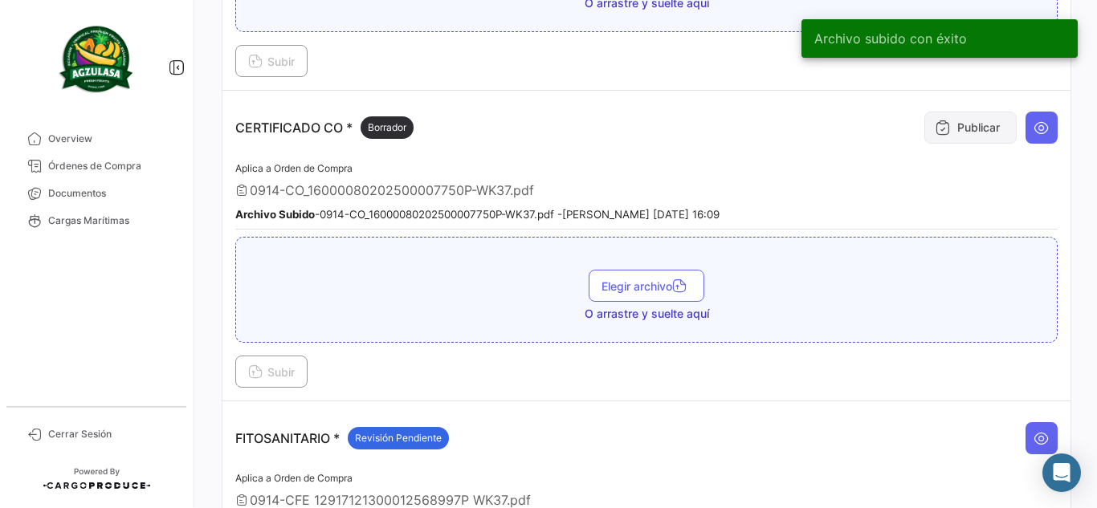
click at [966, 133] on button "Publicar" at bounding box center [971, 128] width 92 height 32
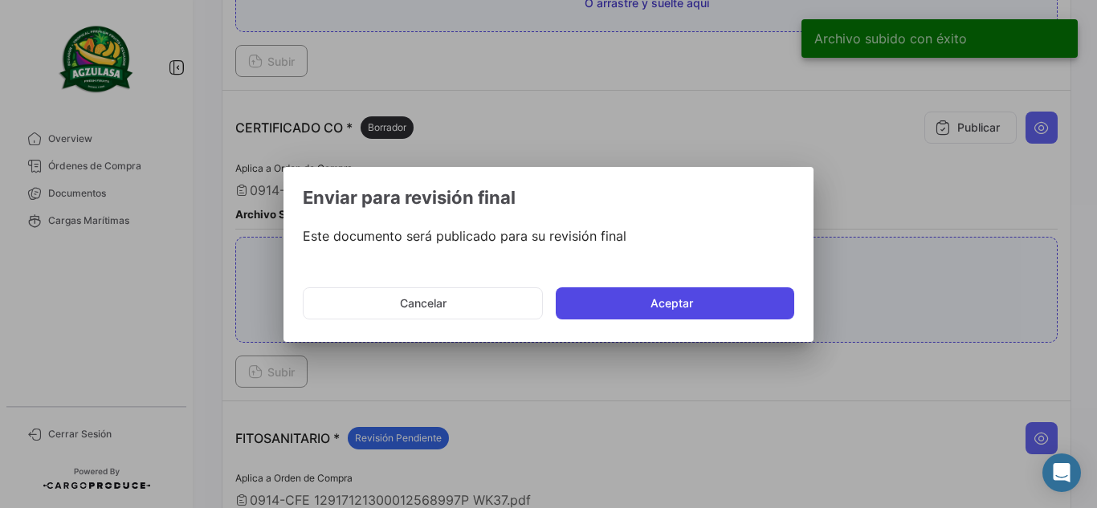
click at [647, 316] on button "Aceptar" at bounding box center [675, 304] width 239 height 32
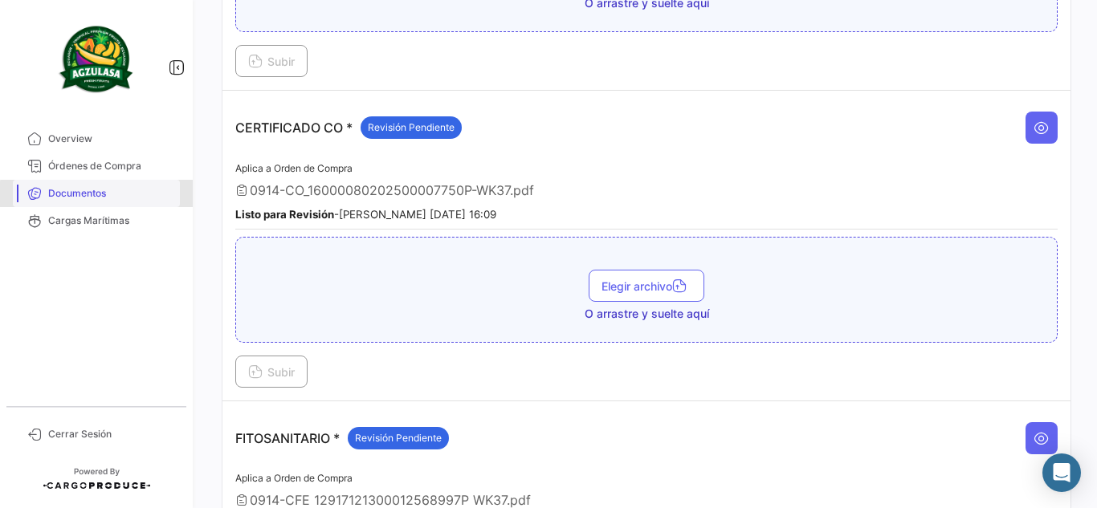
click at [129, 196] on span "Documentos" at bounding box center [110, 193] width 125 height 14
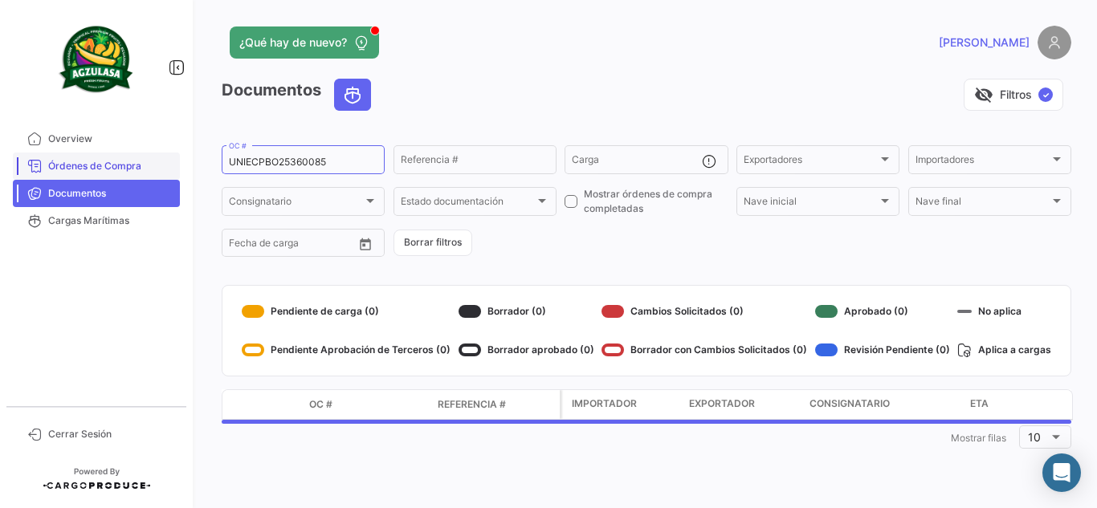
drag, startPoint x: 345, startPoint y: 158, endPoint x: 121, endPoint y: 157, distance: 224.1
click at [127, 158] on mat-sidenav-container "Overview Órdenes de Compra Documentos Cargas Marítimas Cerrar Sesión ¿Qué hay d…" at bounding box center [548, 254] width 1097 height 508
paste input "GYE25360104"
type input "UNIECGYE25360104"
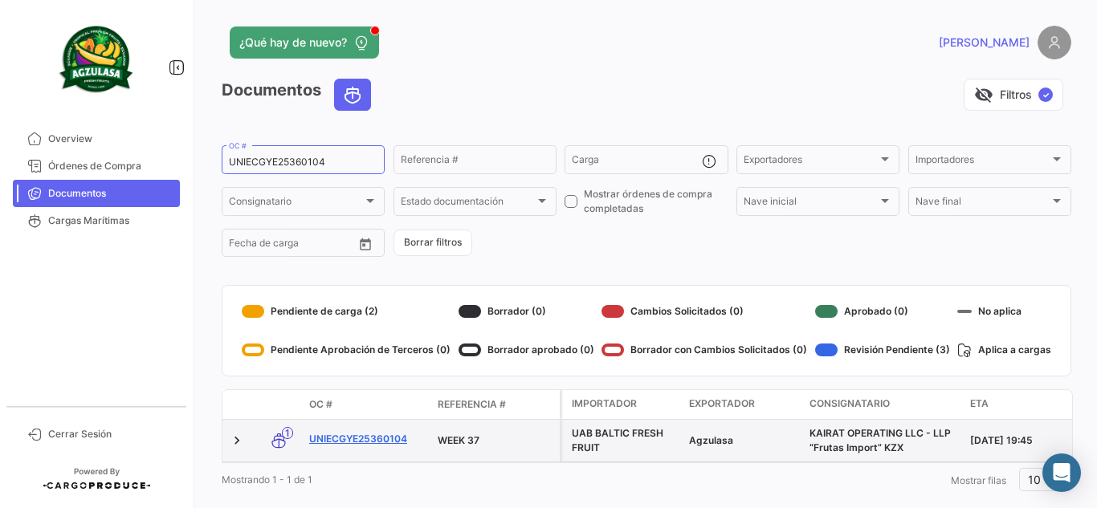
click at [370, 439] on link "UNIECGYE25360104" at bounding box center [367, 439] width 116 height 14
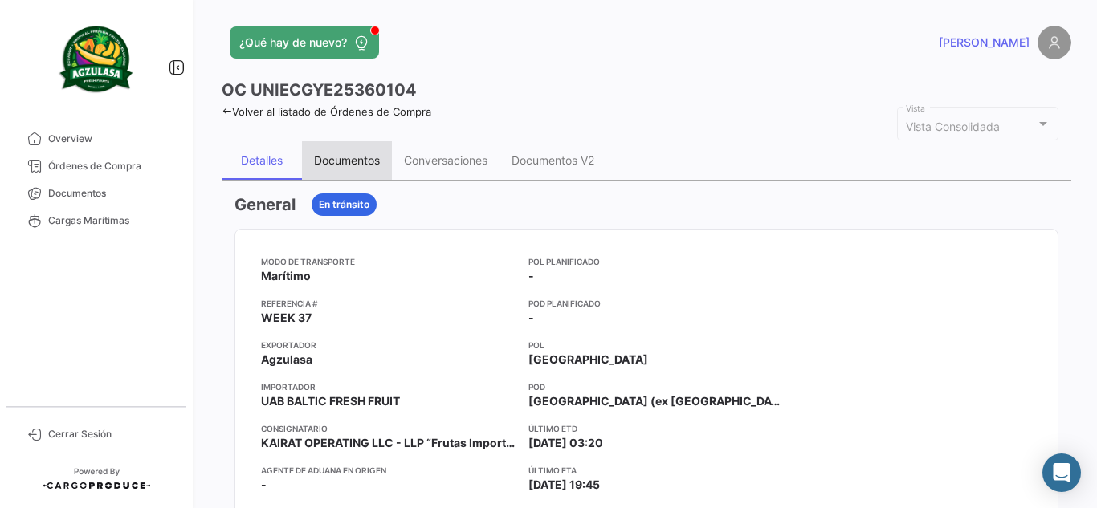
click at [353, 169] on div "Documentos" at bounding box center [347, 160] width 90 height 39
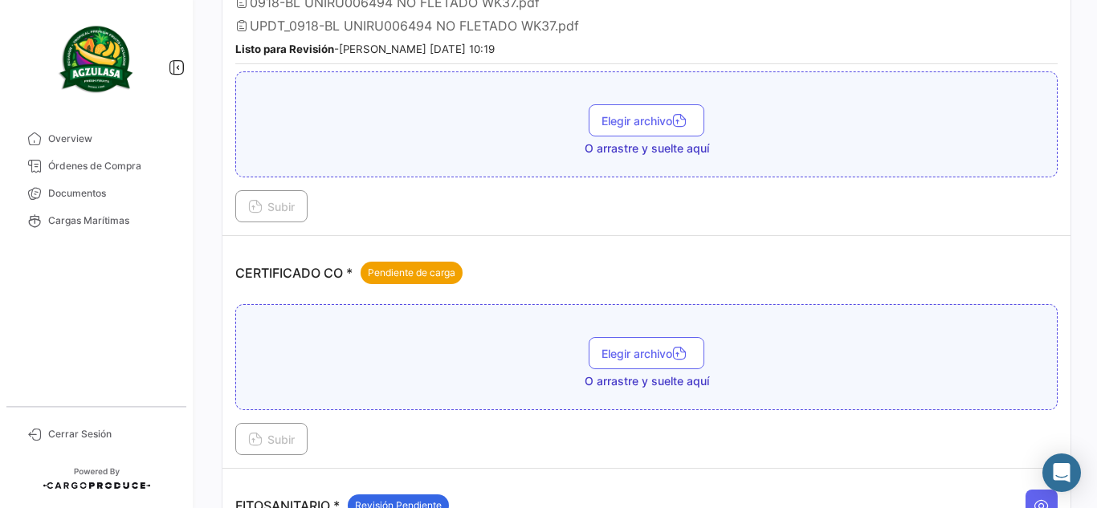
scroll to position [482, 0]
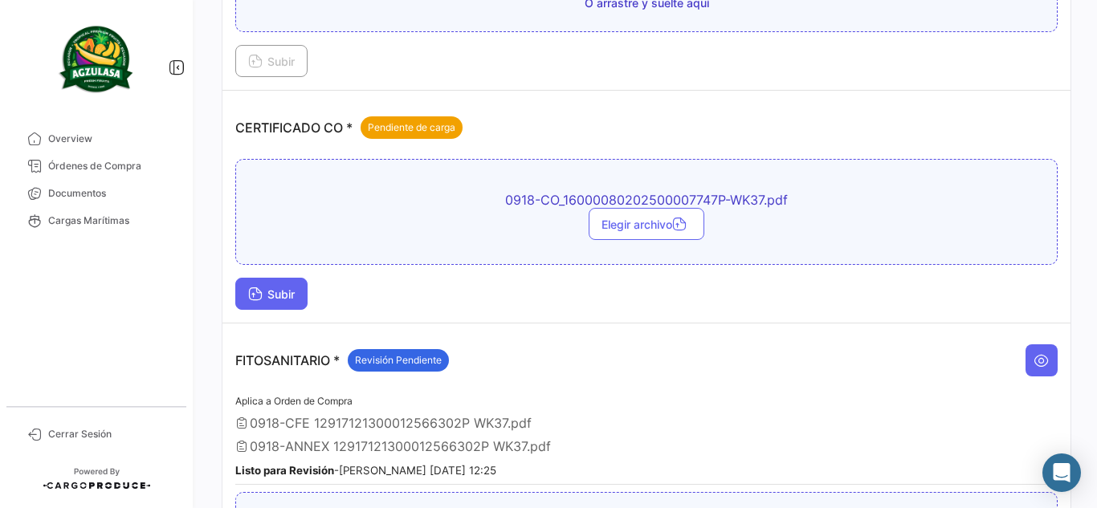
click at [271, 304] on button "Subir" at bounding box center [271, 294] width 72 height 32
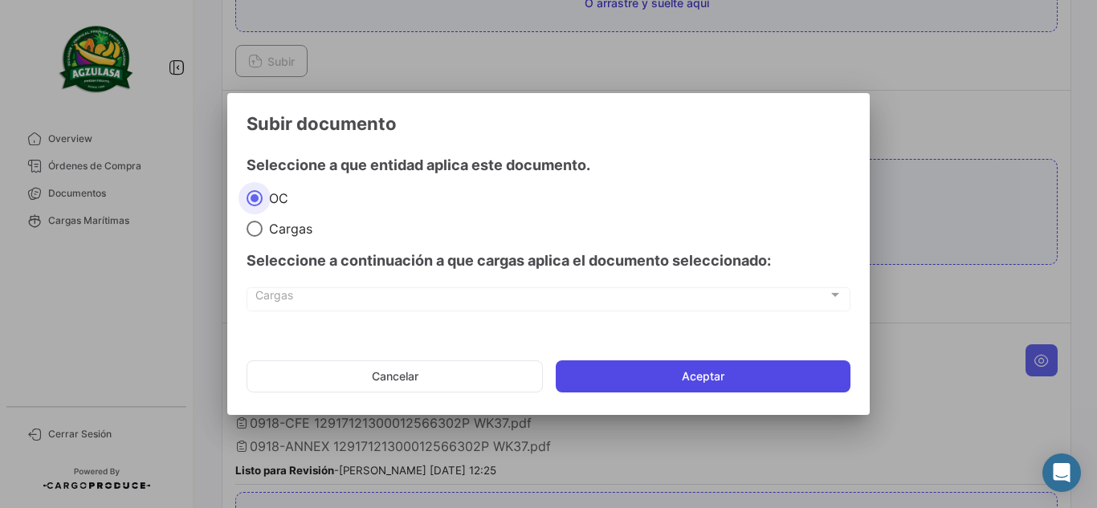
click at [781, 372] on button "Aceptar" at bounding box center [703, 377] width 295 height 32
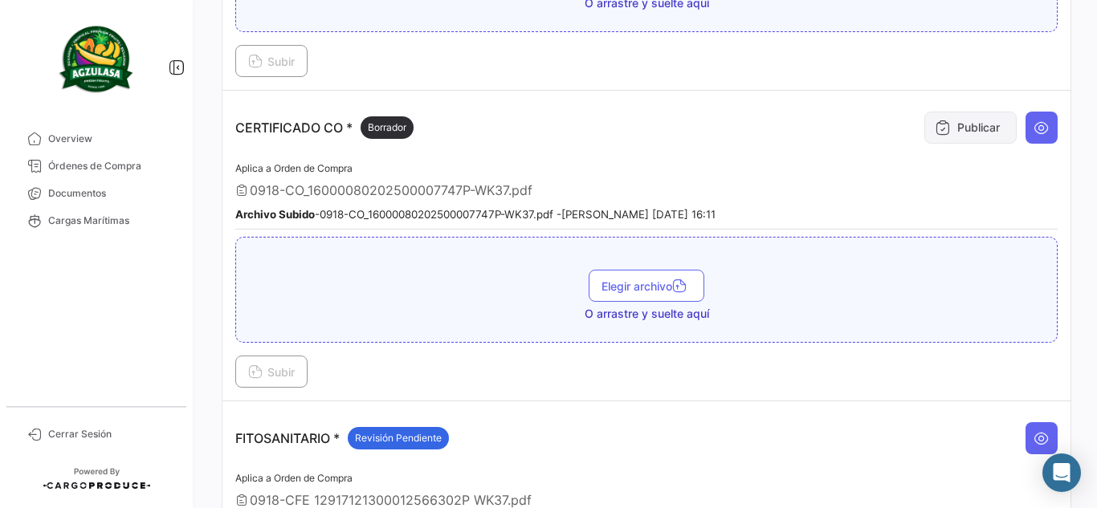
click at [939, 144] on button "Publicar" at bounding box center [971, 128] width 92 height 32
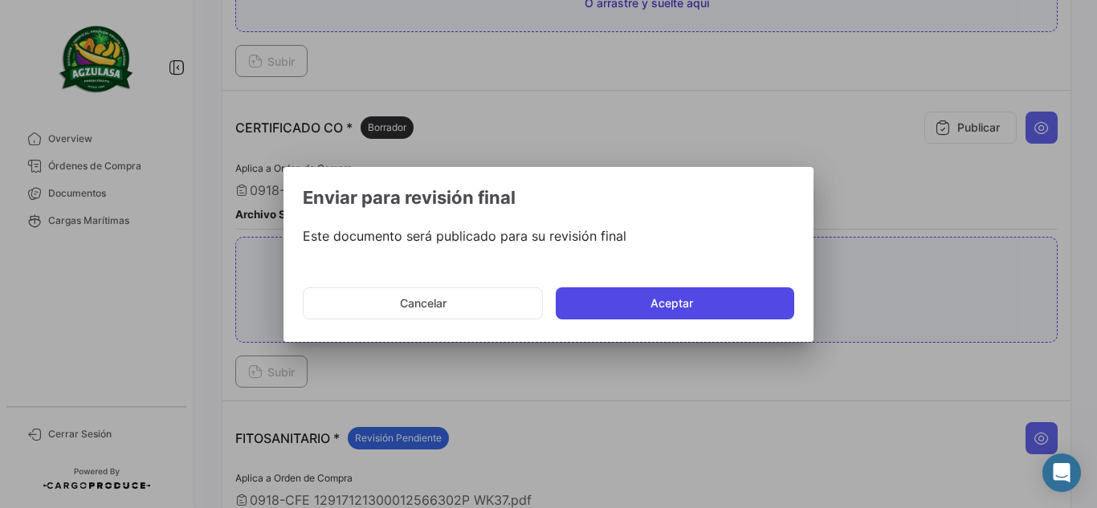
click at [711, 296] on button "Aceptar" at bounding box center [675, 304] width 239 height 32
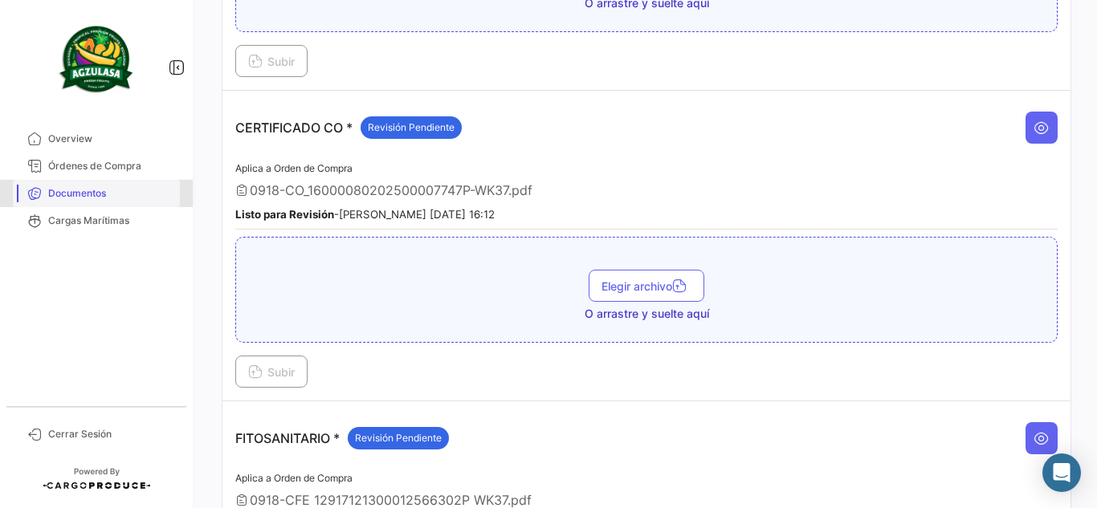
click at [148, 198] on span "Documentos" at bounding box center [110, 193] width 125 height 14
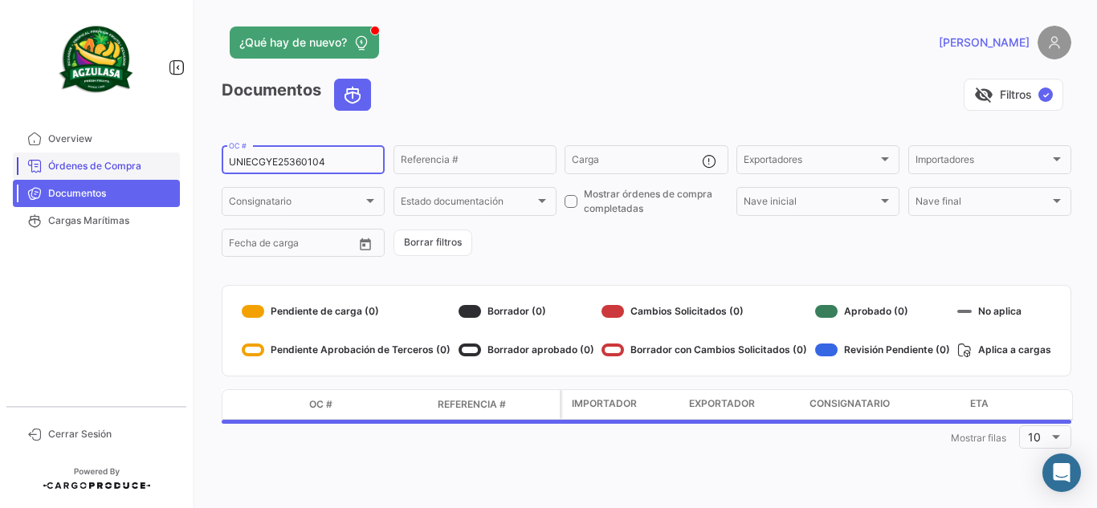
drag, startPoint x: 337, startPoint y: 161, endPoint x: 122, endPoint y: 163, distance: 214.5
click at [122, 163] on mat-sidenav-container "Overview Órdenes de Compra Documentos Cargas Marítimas Cerrar Sesión ¿Qué hay d…" at bounding box center [548, 254] width 1097 height 508
paste input "PBO25360087"
type input "UNIECPBO25360087"
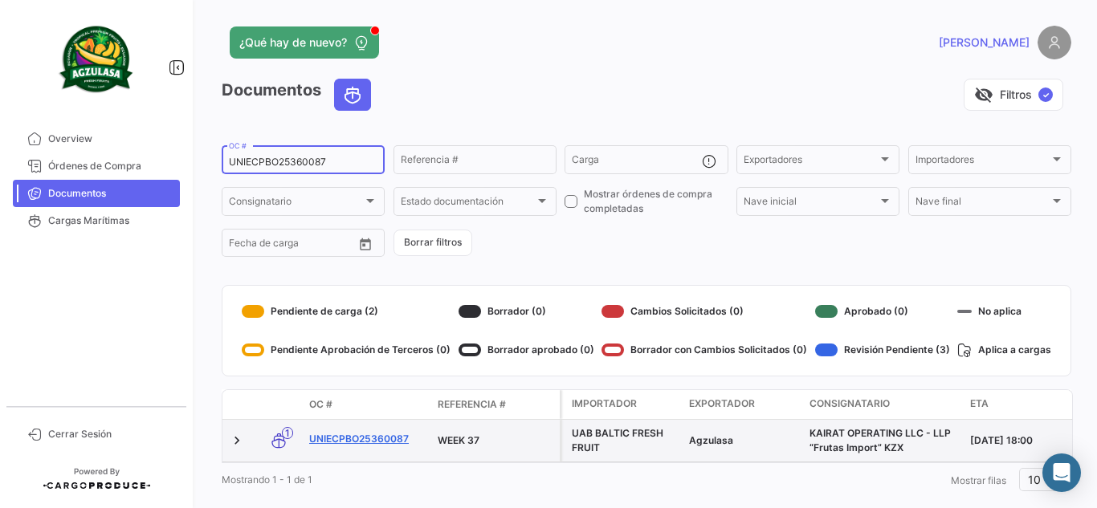
click at [379, 438] on link "UNIECPBO25360087" at bounding box center [367, 439] width 116 height 14
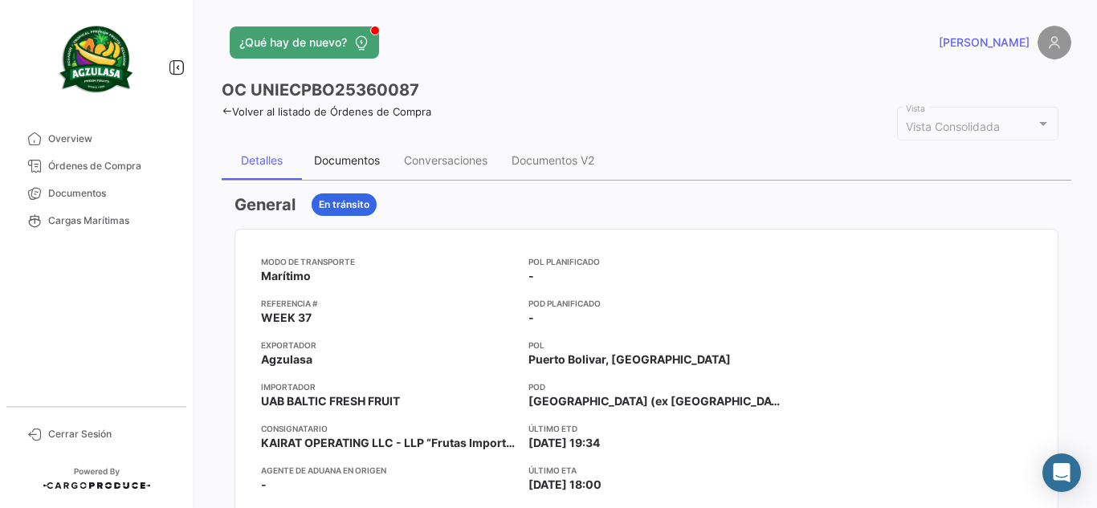
click at [368, 165] on div "Documentos" at bounding box center [347, 160] width 66 height 14
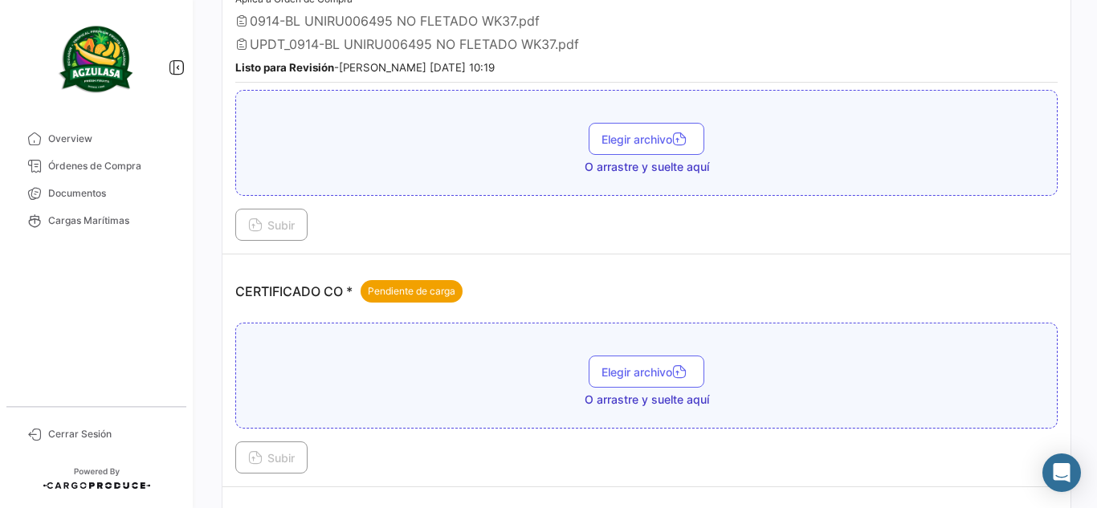
scroll to position [321, 0]
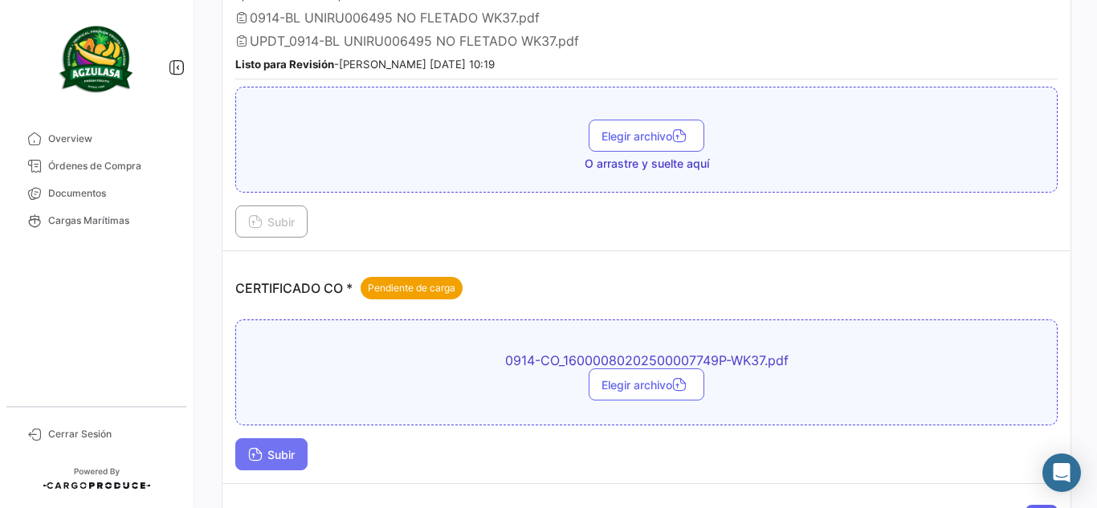
click at [276, 453] on span "Subir" at bounding box center [271, 455] width 47 height 14
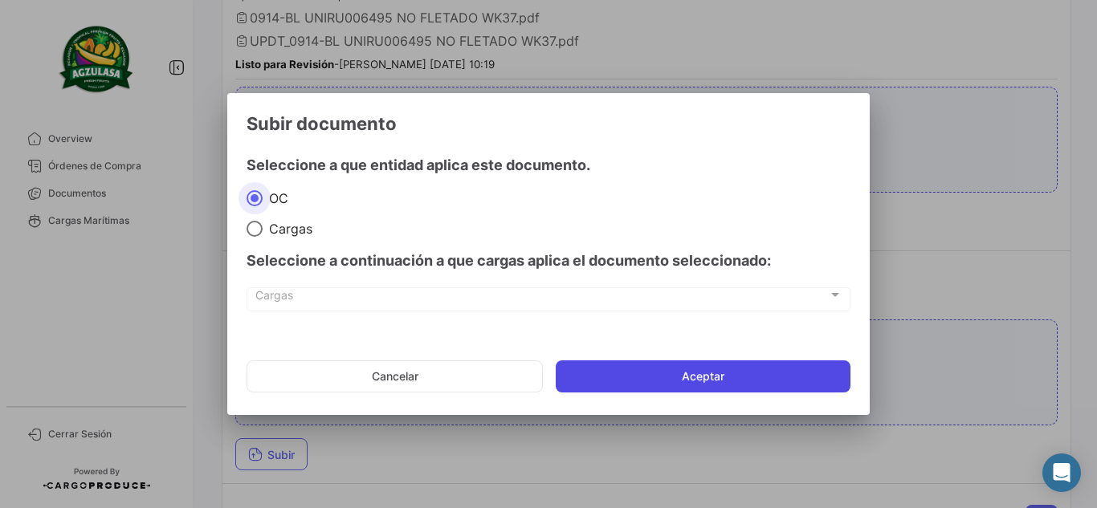
click at [646, 370] on button "Aceptar" at bounding box center [703, 377] width 295 height 32
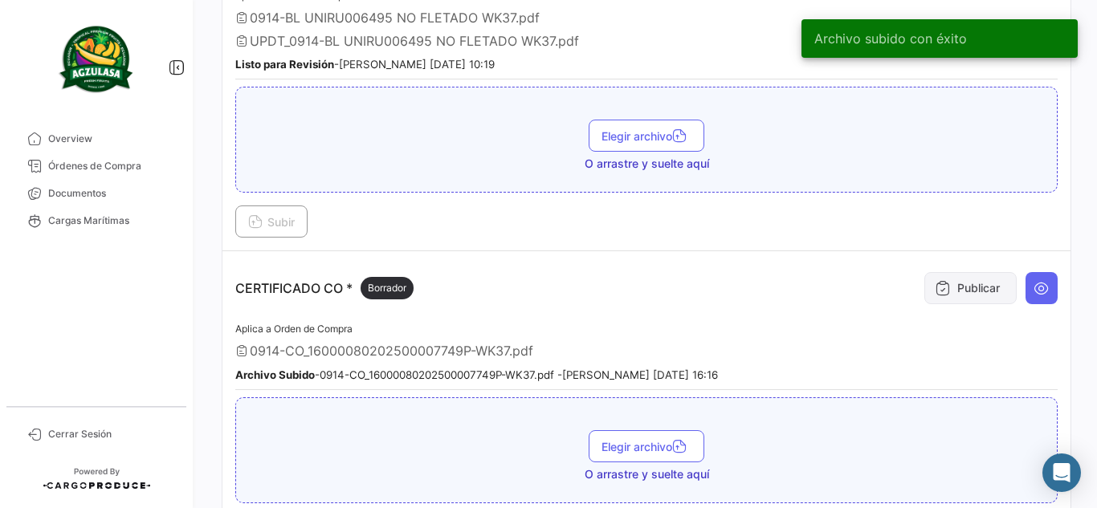
click at [950, 282] on button "Publicar" at bounding box center [971, 288] width 92 height 32
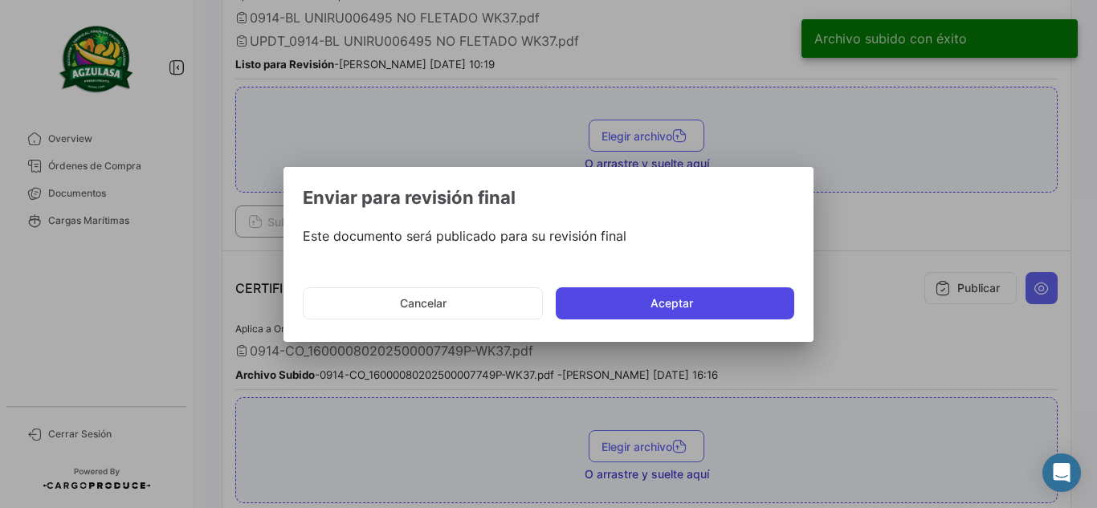
click at [684, 315] on button "Aceptar" at bounding box center [675, 304] width 239 height 32
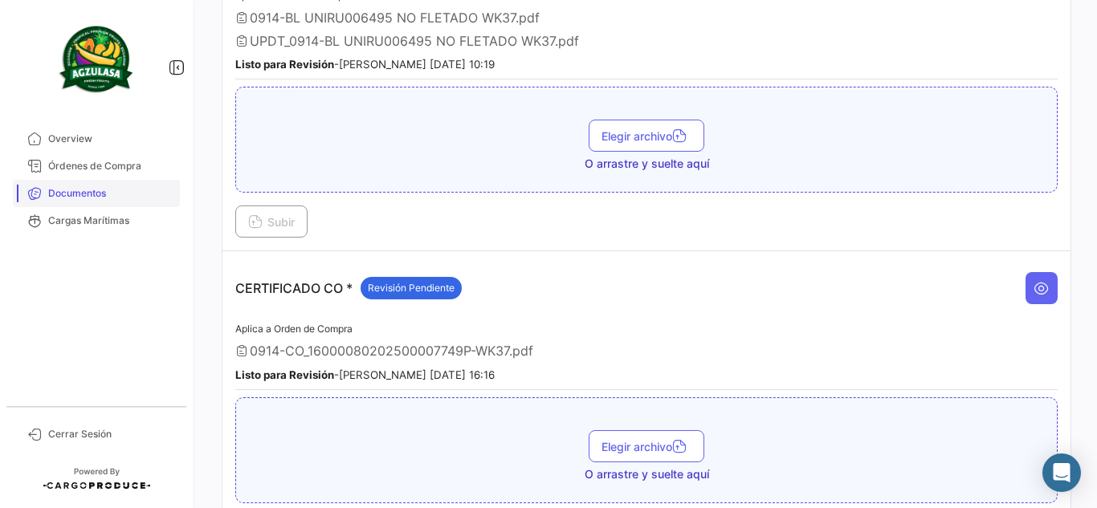
click at [83, 192] on span "Documentos" at bounding box center [110, 193] width 125 height 14
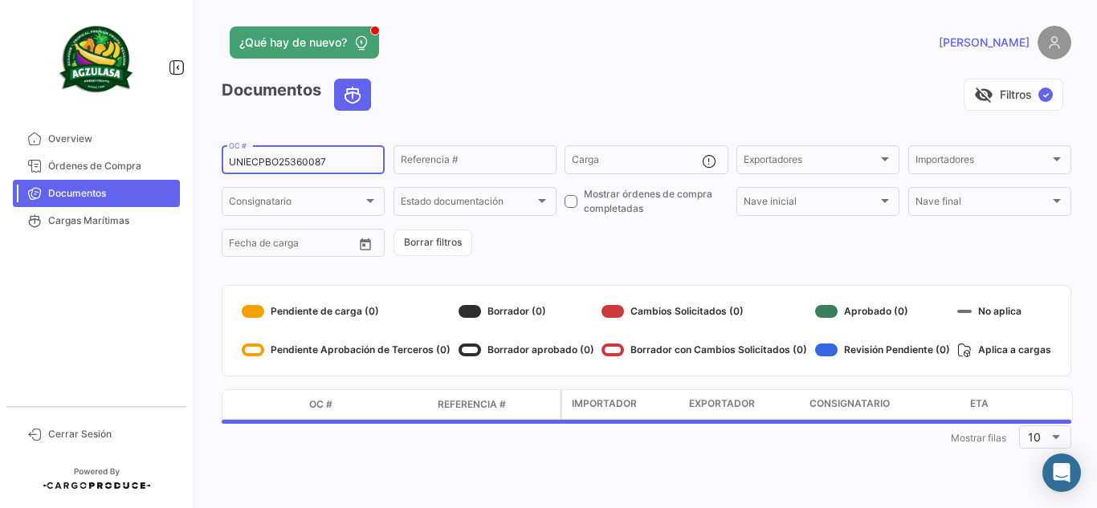
drag, startPoint x: 219, startPoint y: 161, endPoint x: 198, endPoint y: 157, distance: 21.3
click at [197, 157] on div "¿Qué hay de nuevo? [PERSON_NAME] Documentos visibility_off Filtros ✓ UNIECPBO25…" at bounding box center [646, 254] width 901 height 508
paste input "GYE25360110"
type input "UNIECGYE25360110"
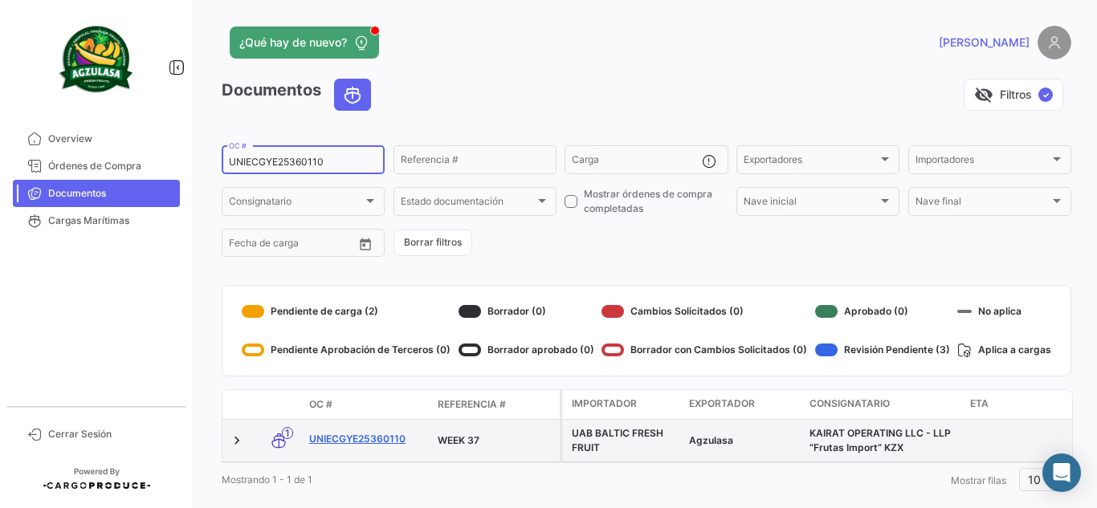
click at [381, 437] on link "UNIECGYE25360110" at bounding box center [367, 439] width 116 height 14
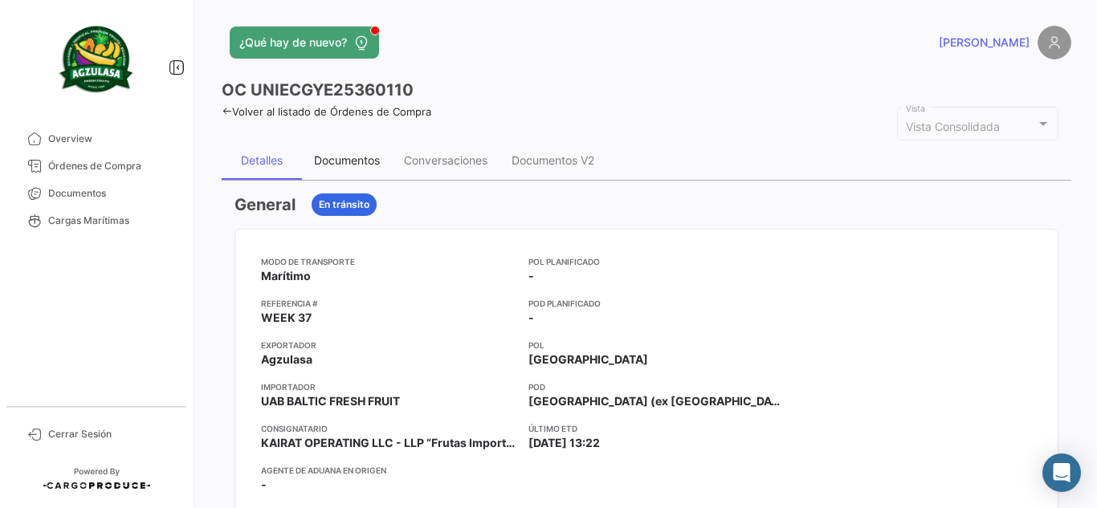
click at [361, 157] on div "Documentos" at bounding box center [347, 160] width 66 height 14
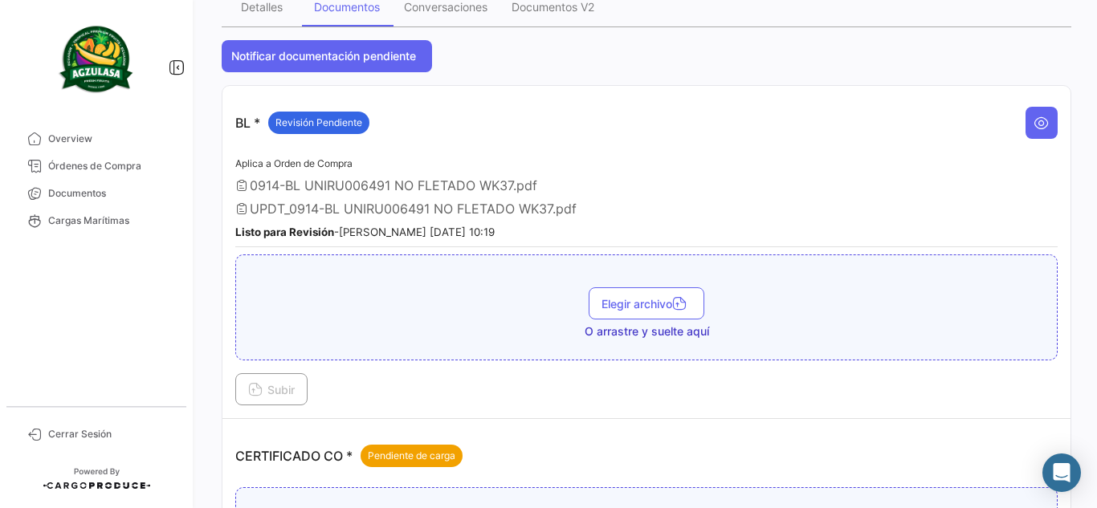
scroll to position [321, 0]
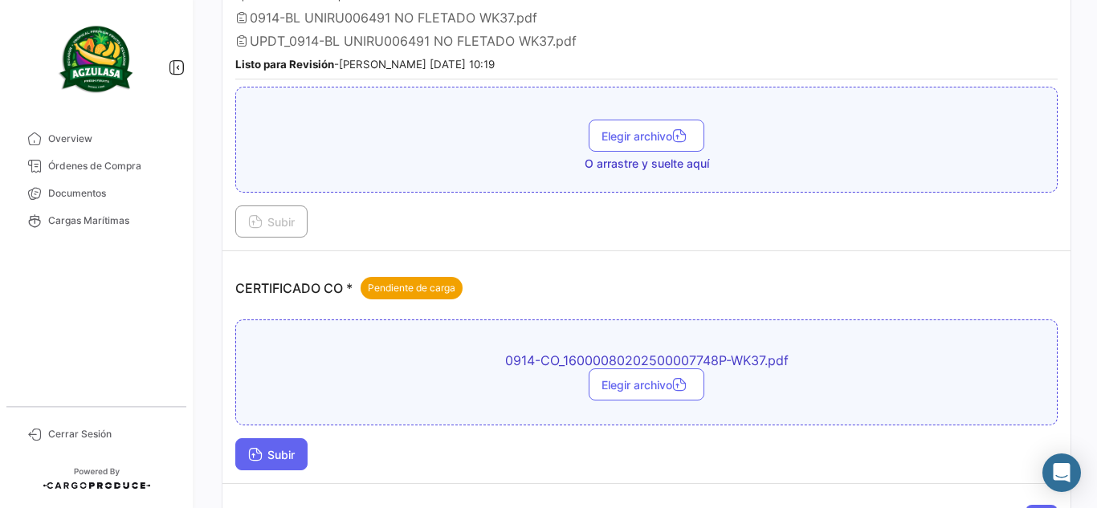
click at [288, 448] on span "Subir" at bounding box center [271, 455] width 47 height 14
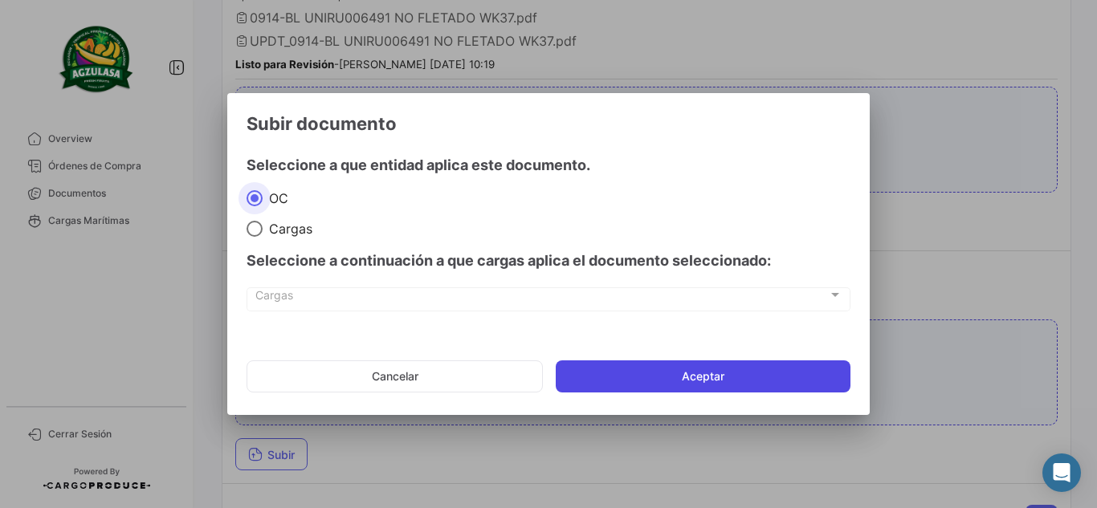
click at [695, 361] on button "Aceptar" at bounding box center [703, 377] width 295 height 32
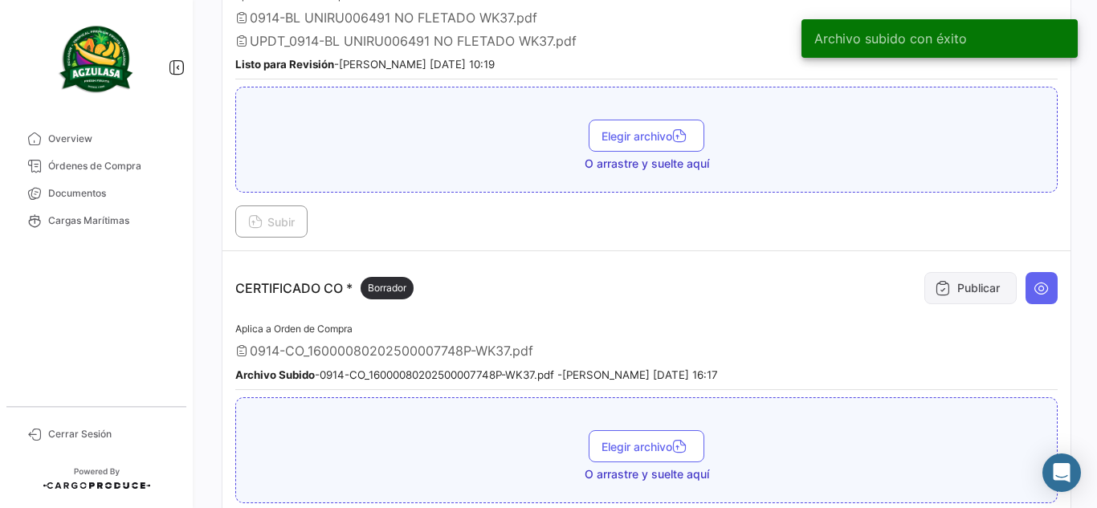
click at [946, 283] on button "Publicar" at bounding box center [971, 288] width 92 height 32
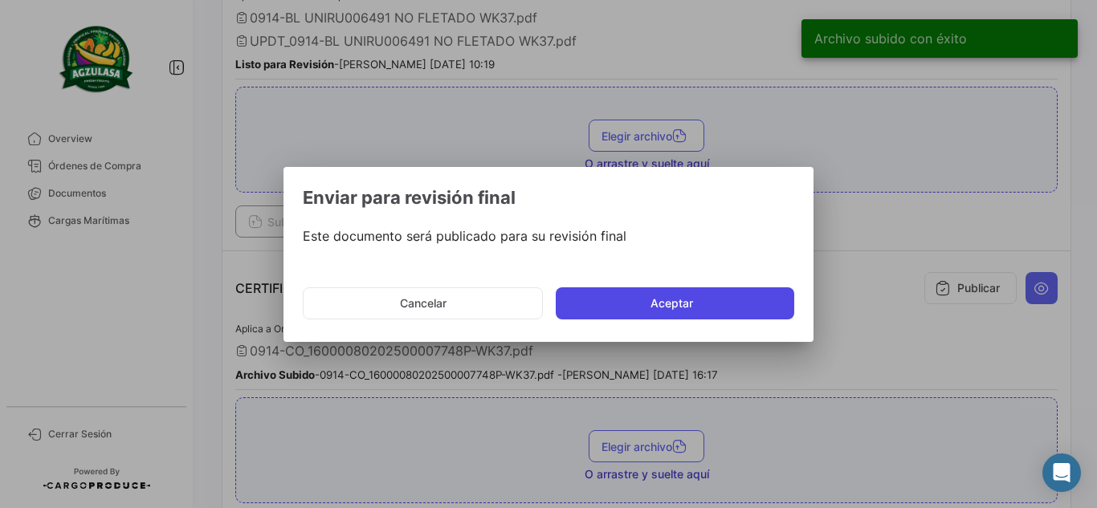
click at [594, 295] on button "Aceptar" at bounding box center [675, 304] width 239 height 32
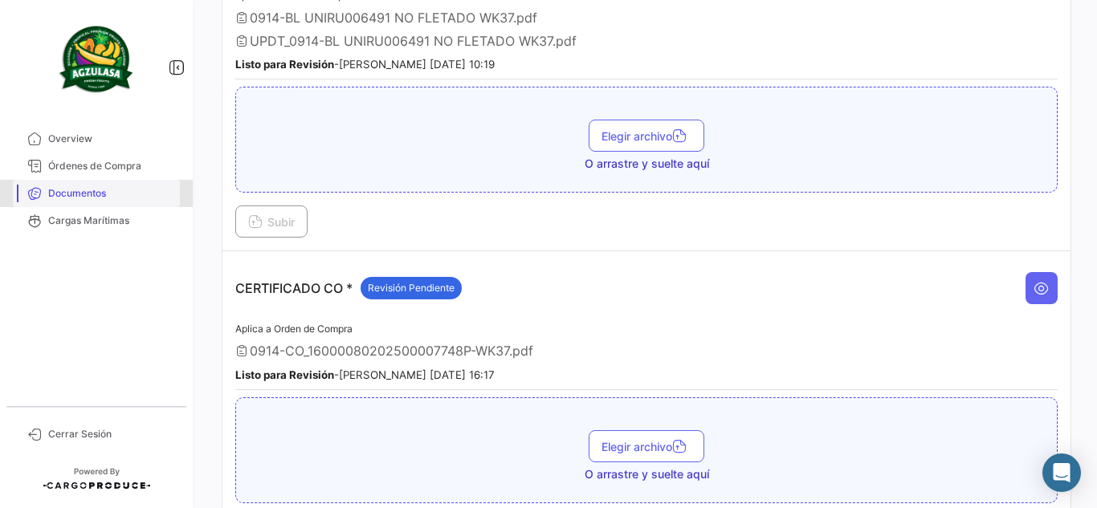
click at [108, 192] on span "Documentos" at bounding box center [110, 193] width 125 height 14
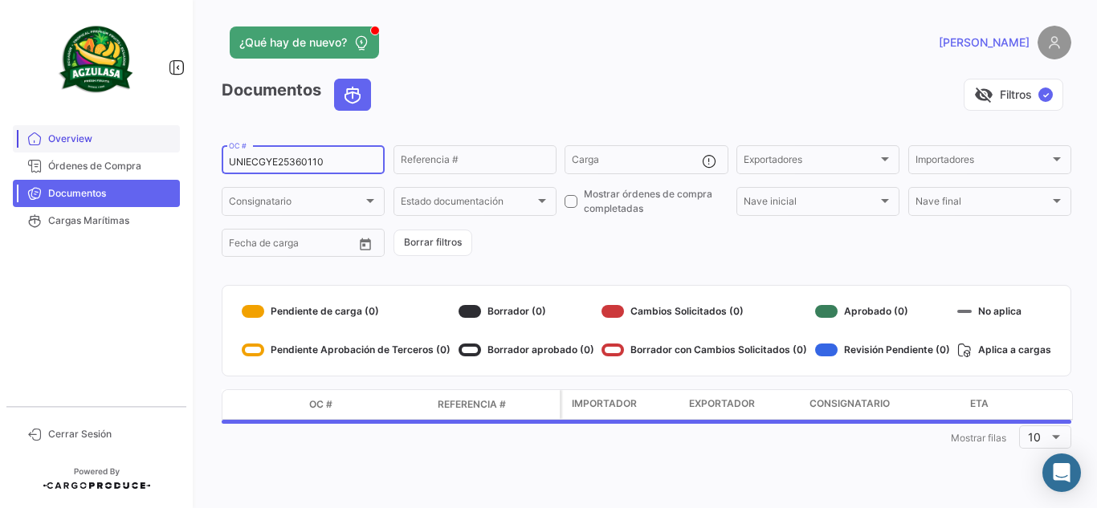
drag, startPoint x: 347, startPoint y: 160, endPoint x: 57, endPoint y: 146, distance: 290.3
click at [120, 149] on mat-sidenav-container "Overview Órdenes de Compra Documentos Cargas Marítimas Cerrar Sesión ¿Qué hay d…" at bounding box center [548, 254] width 1097 height 508
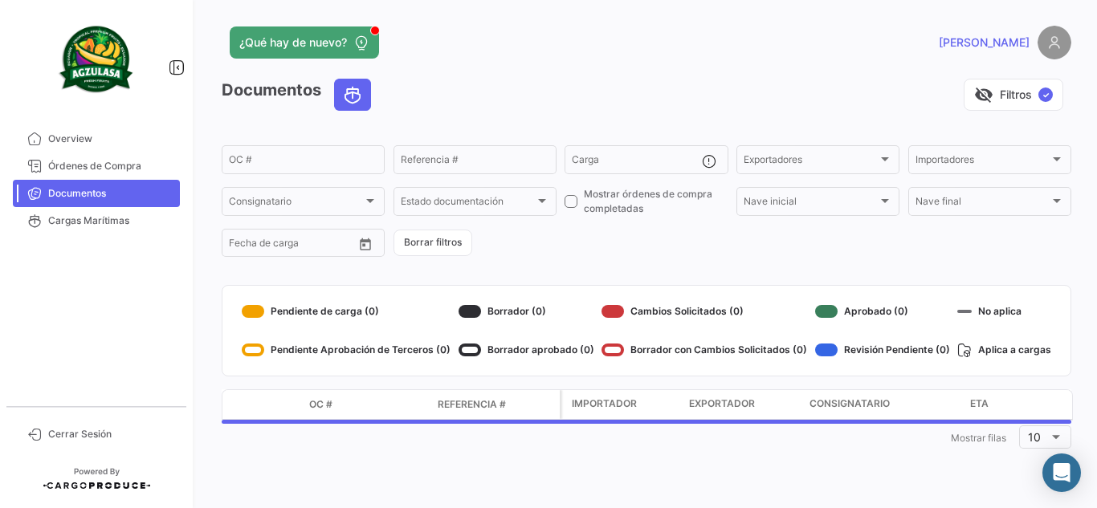
drag, startPoint x: 445, startPoint y: 73, endPoint x: 437, endPoint y: 88, distance: 17.2
click at [445, 73] on app-header "¿Qué hay de nuevo? [PERSON_NAME]" at bounding box center [647, 52] width 850 height 53
